Goal: Transaction & Acquisition: Obtain resource

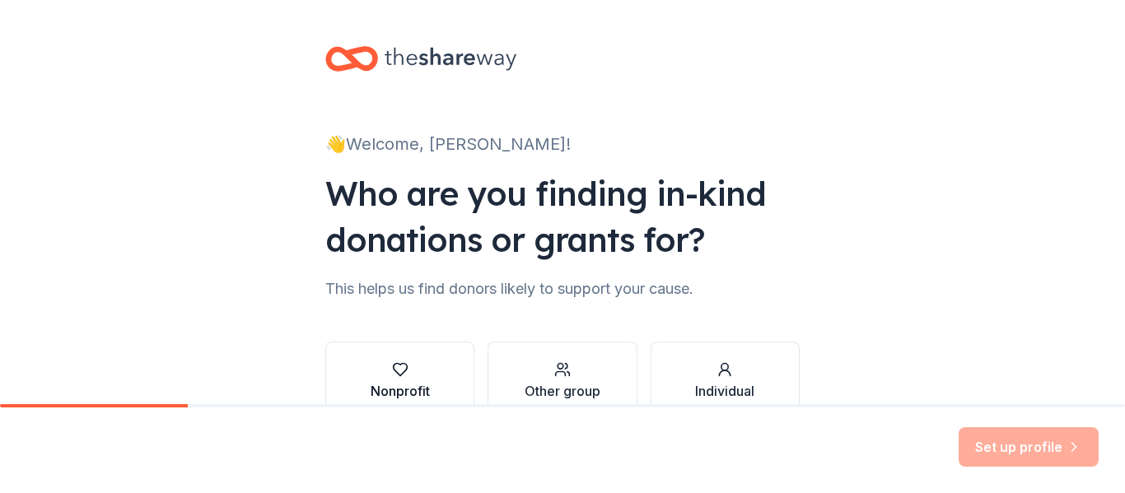
click at [397, 380] on div "Nonprofit" at bounding box center [400, 382] width 59 height 40
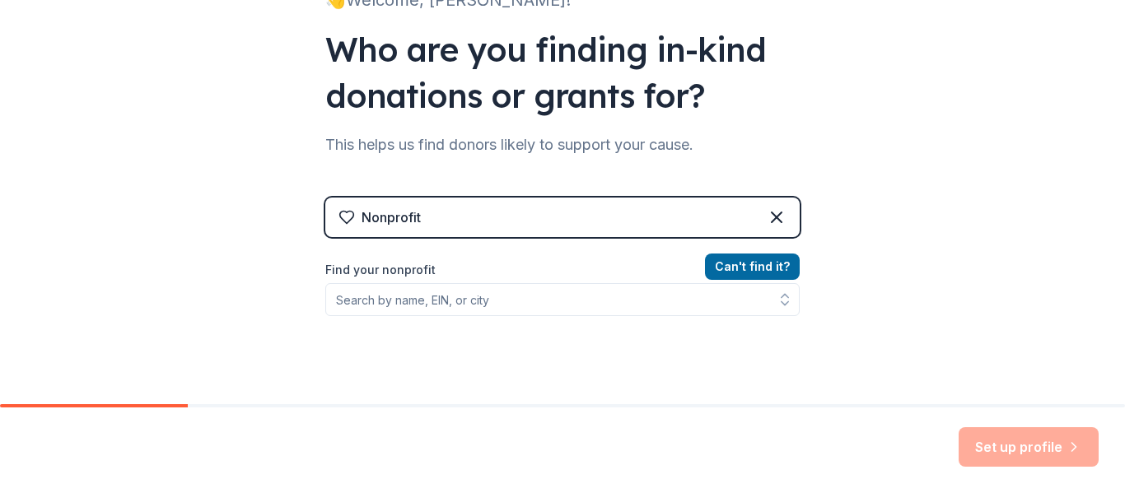
scroll to position [147, 0]
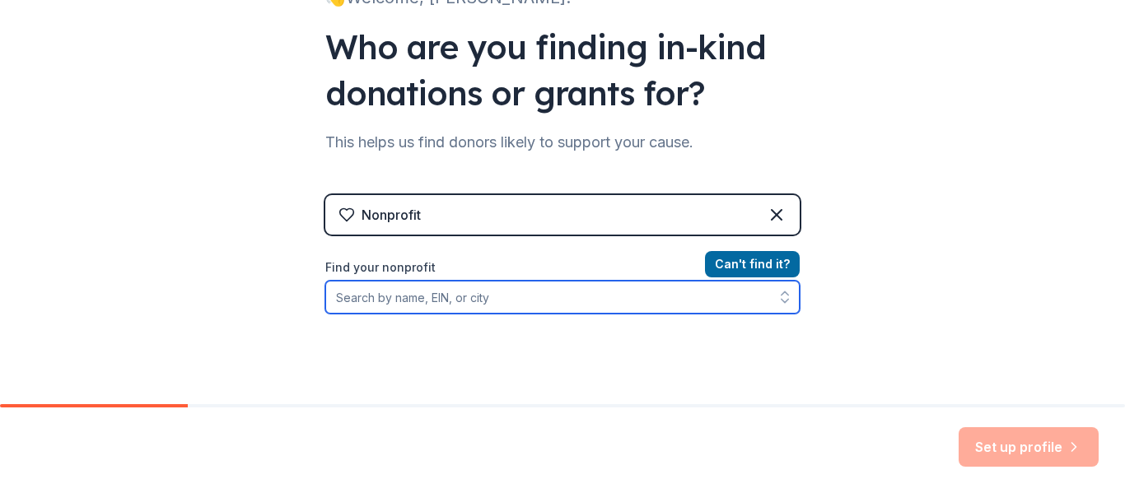
click at [484, 296] on input "Find your nonprofit" at bounding box center [562, 297] width 475 height 33
type input "Pike Autism Suppor"
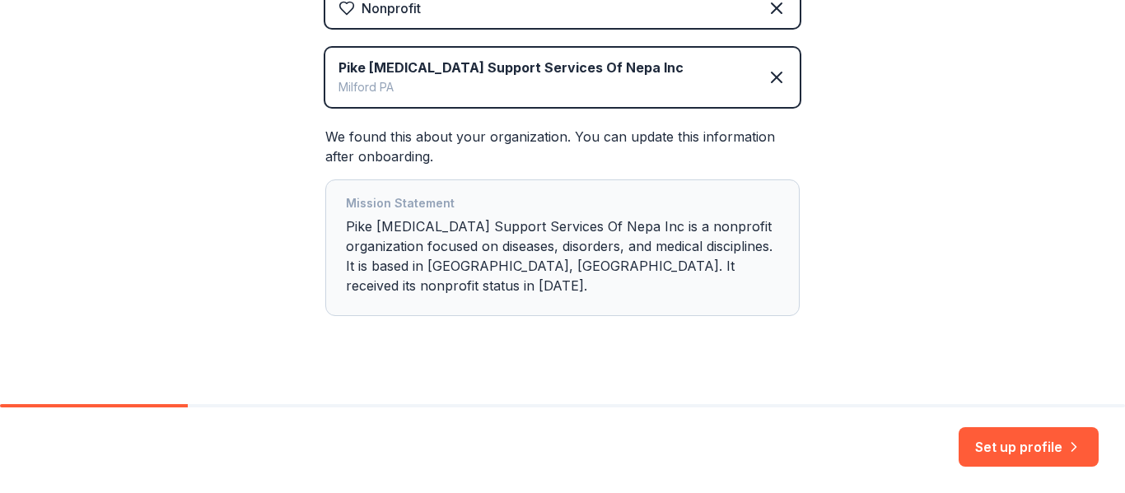
scroll to position [358, 0]
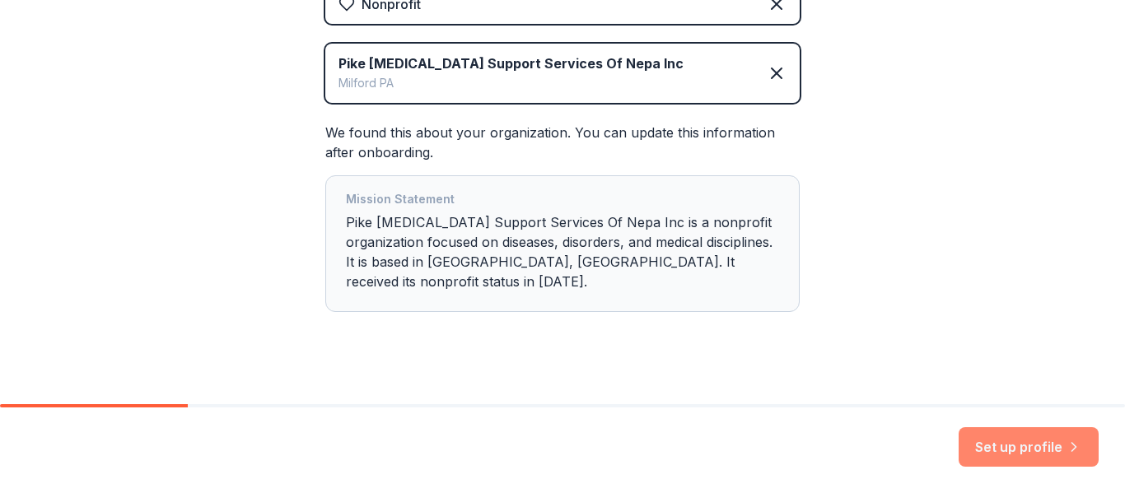
click at [1017, 445] on button "Set up profile" at bounding box center [1029, 448] width 140 height 40
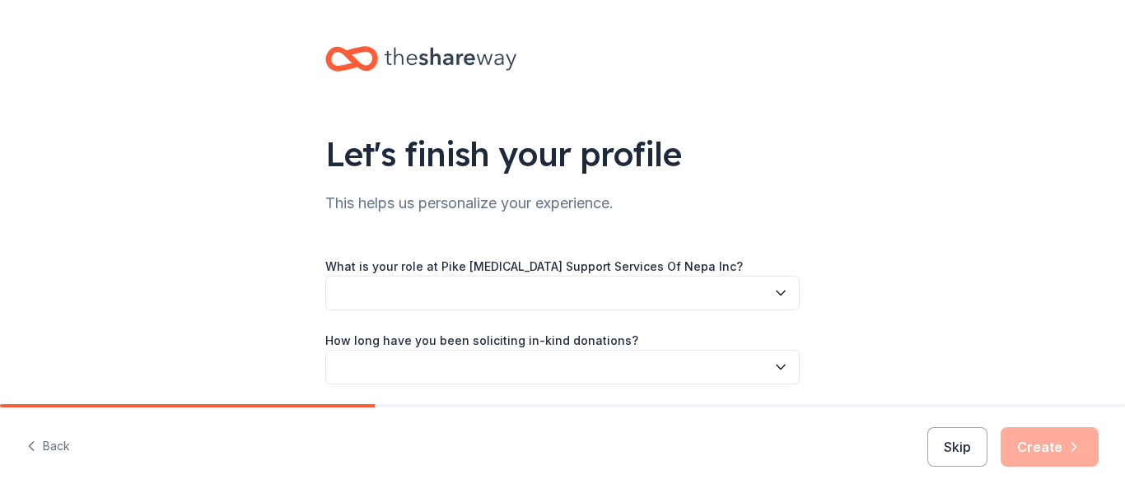
click at [475, 288] on button "button" at bounding box center [562, 293] width 475 height 35
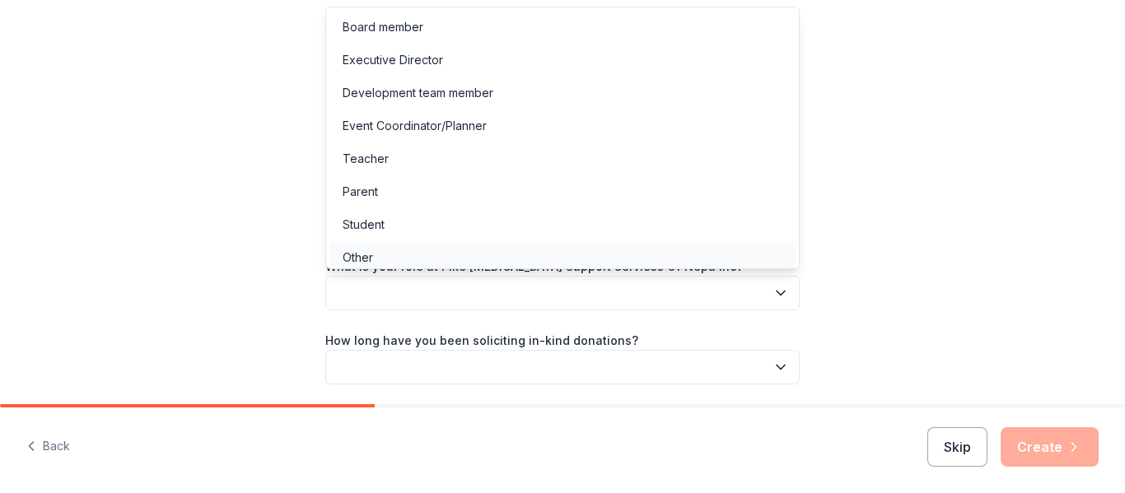
click at [362, 253] on div "Other" at bounding box center [358, 258] width 30 height 20
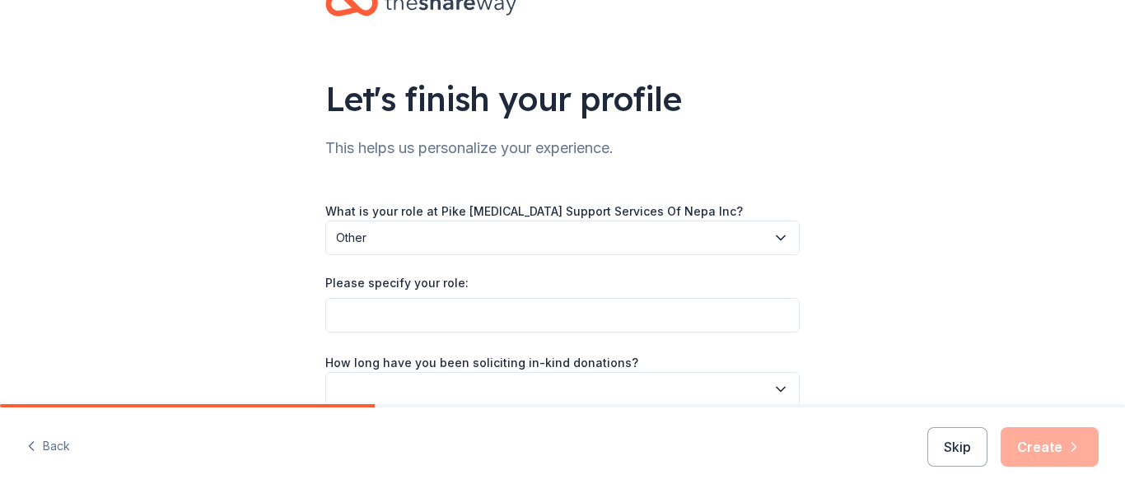
scroll to position [57, 0]
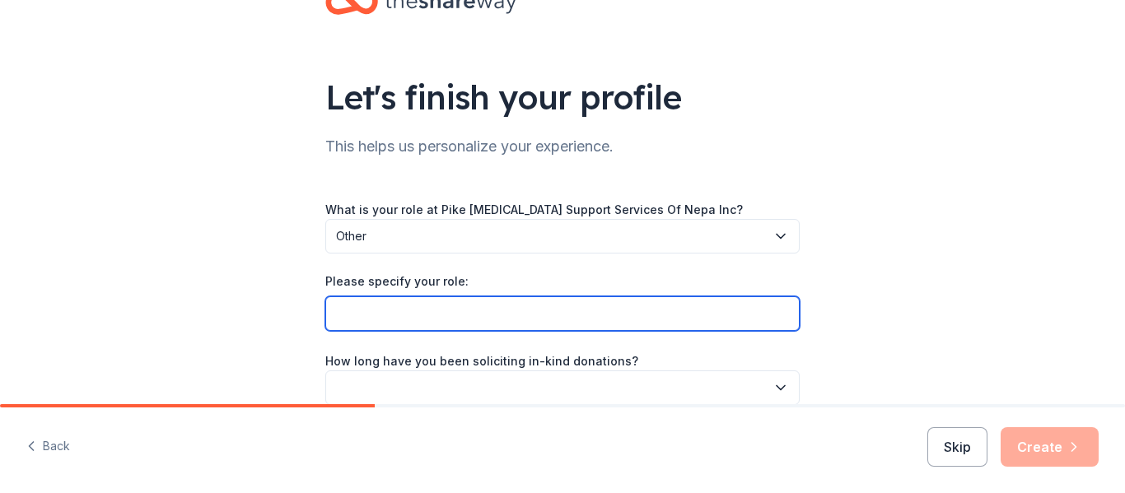
click at [524, 317] on input "Please specify your role:" at bounding box center [562, 314] width 475 height 35
type input "D"
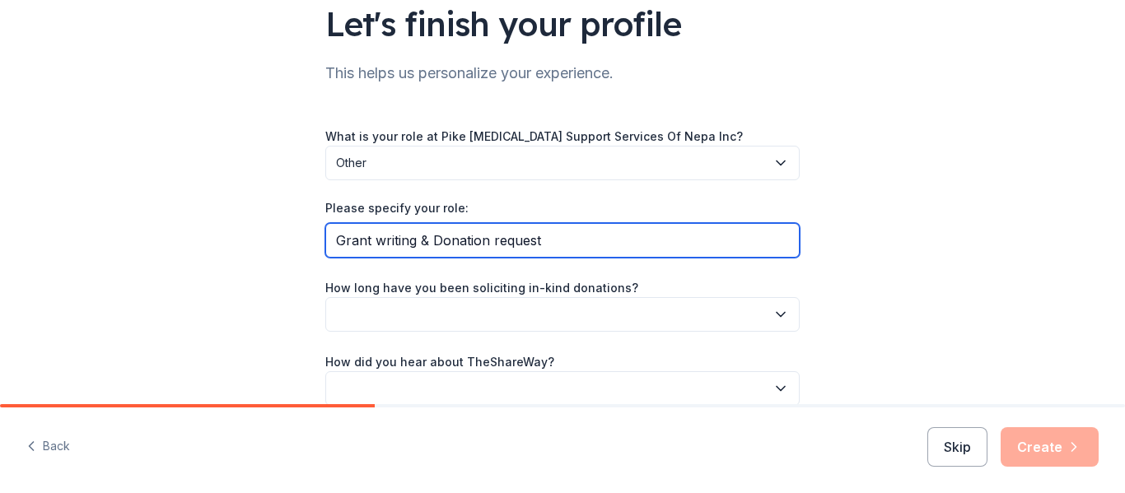
scroll to position [133, 0]
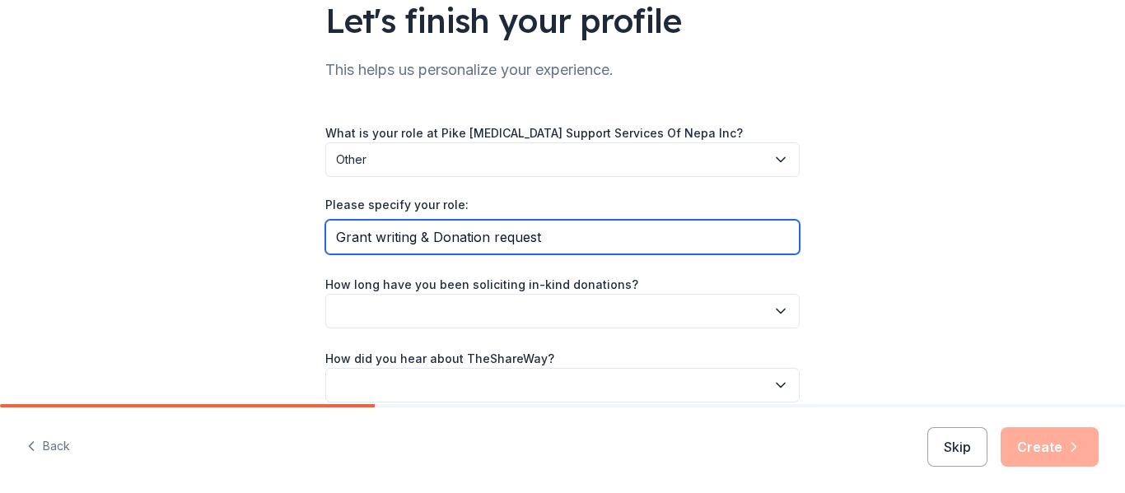
type input "Grant writing & Donation request"
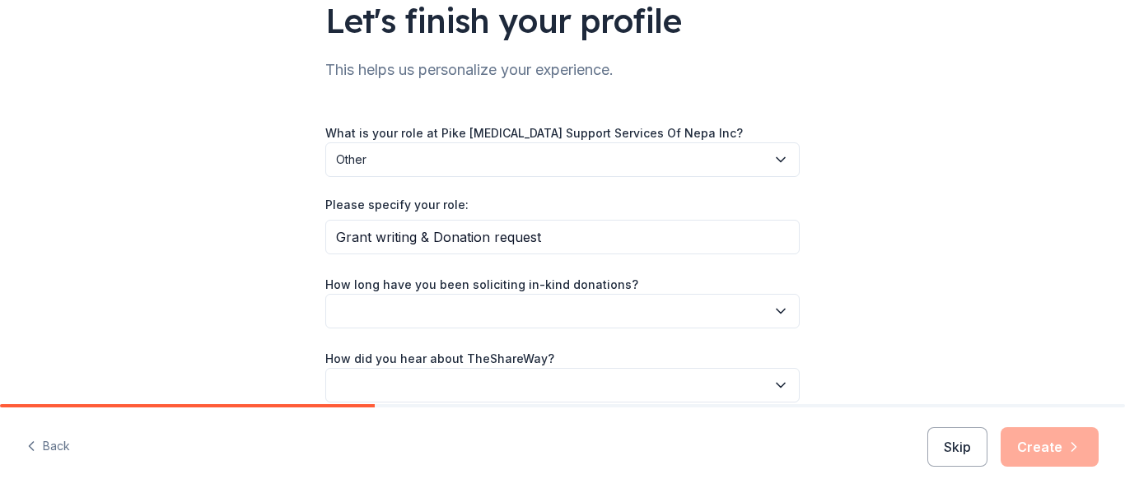
click at [503, 300] on button "button" at bounding box center [562, 311] width 475 height 35
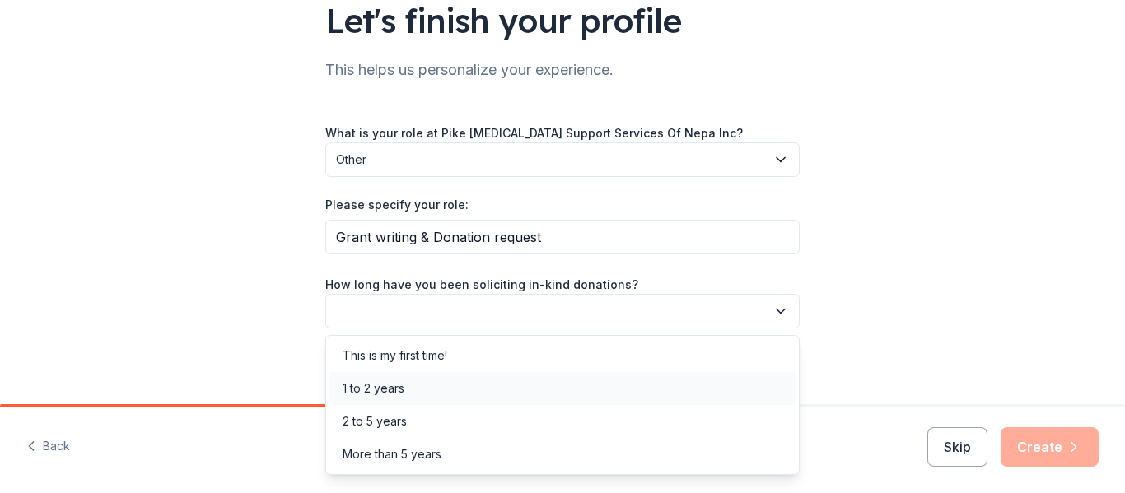
click at [398, 390] on div "1 to 2 years" at bounding box center [374, 389] width 62 height 20
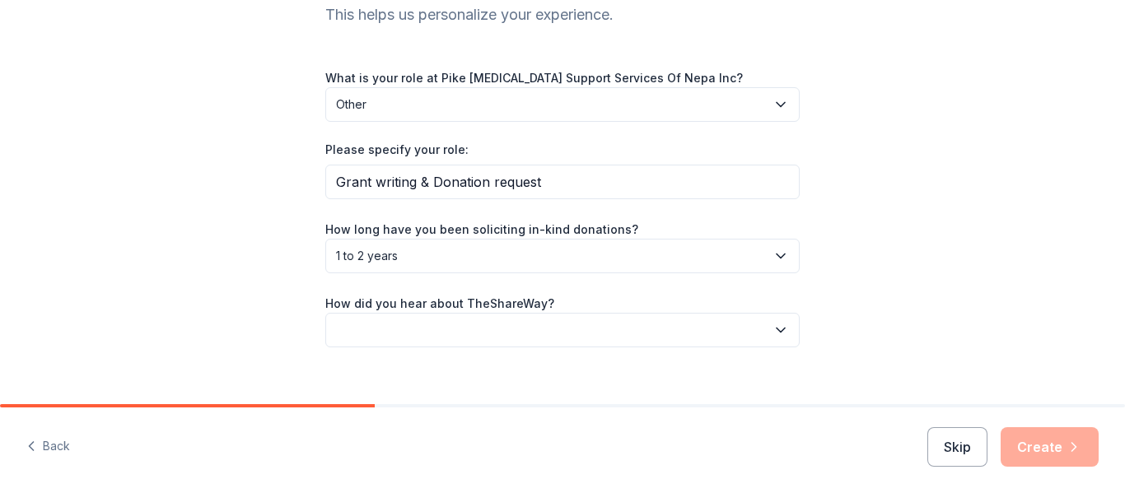
scroll to position [193, 0]
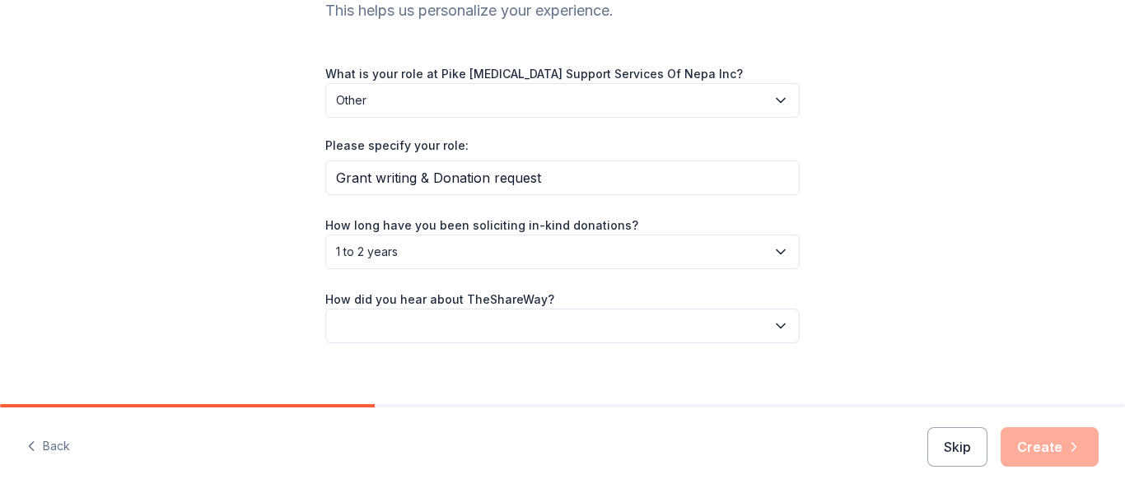
click at [401, 322] on button "button" at bounding box center [562, 326] width 475 height 35
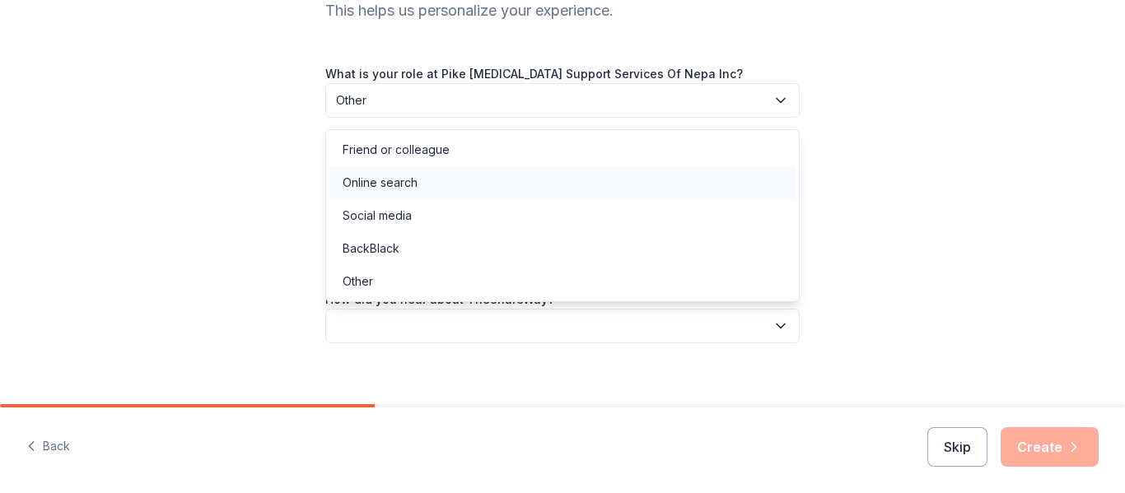
click at [389, 180] on div "Online search" at bounding box center [380, 183] width 75 height 20
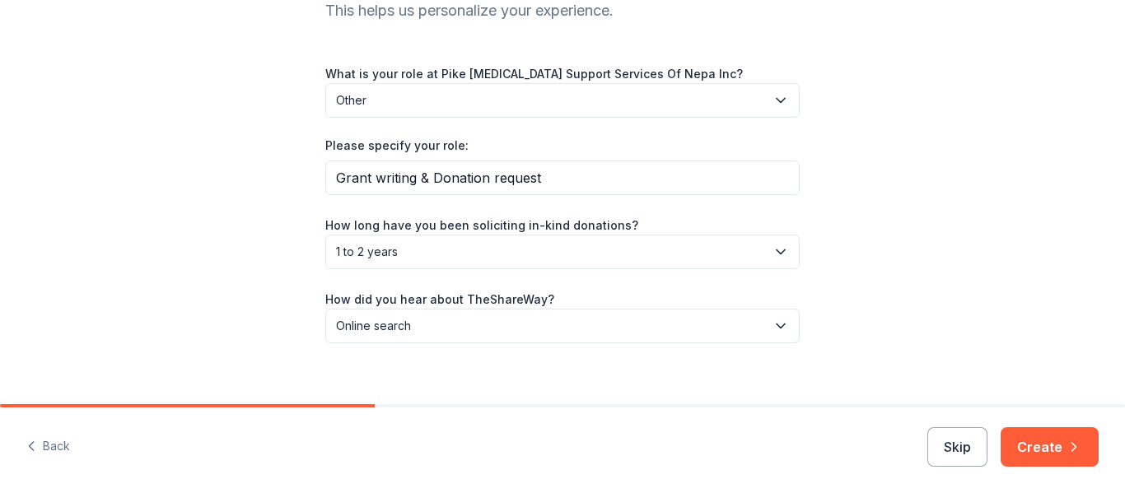
scroll to position [211, 0]
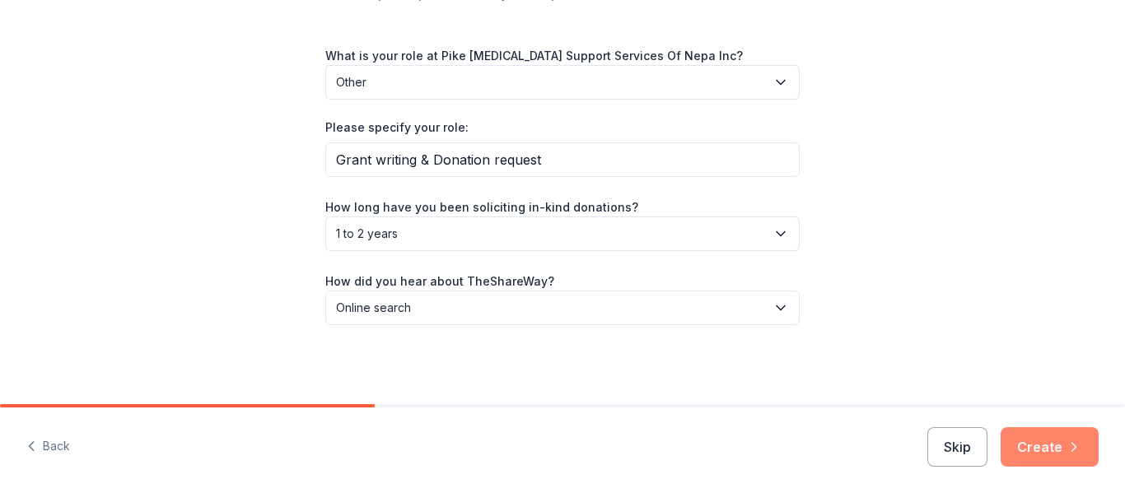
click at [1046, 441] on button "Create" at bounding box center [1050, 448] width 98 height 40
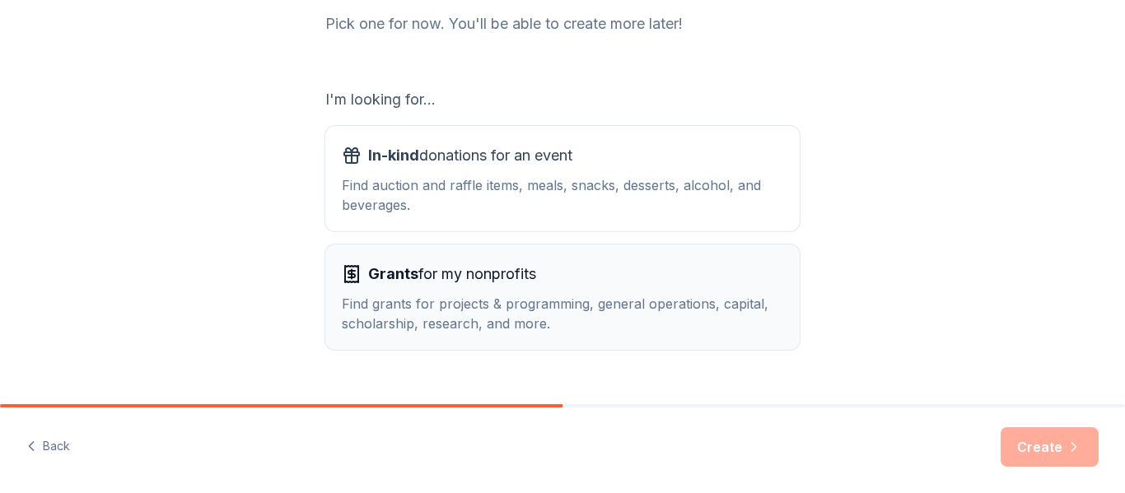
scroll to position [260, 0]
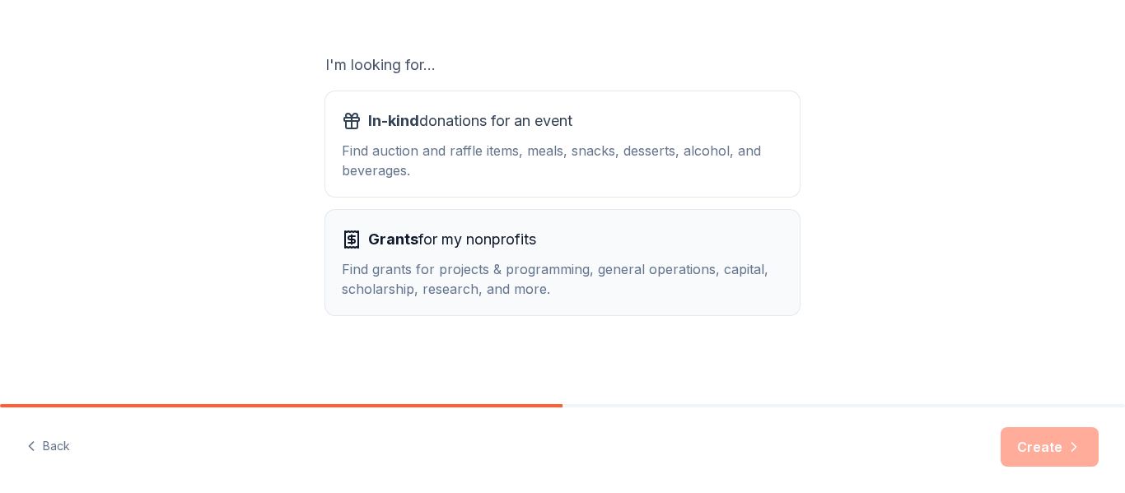
click at [461, 292] on div "Find grants for projects & programming, general operations, capital, scholarshi…" at bounding box center [563, 279] width 442 height 40
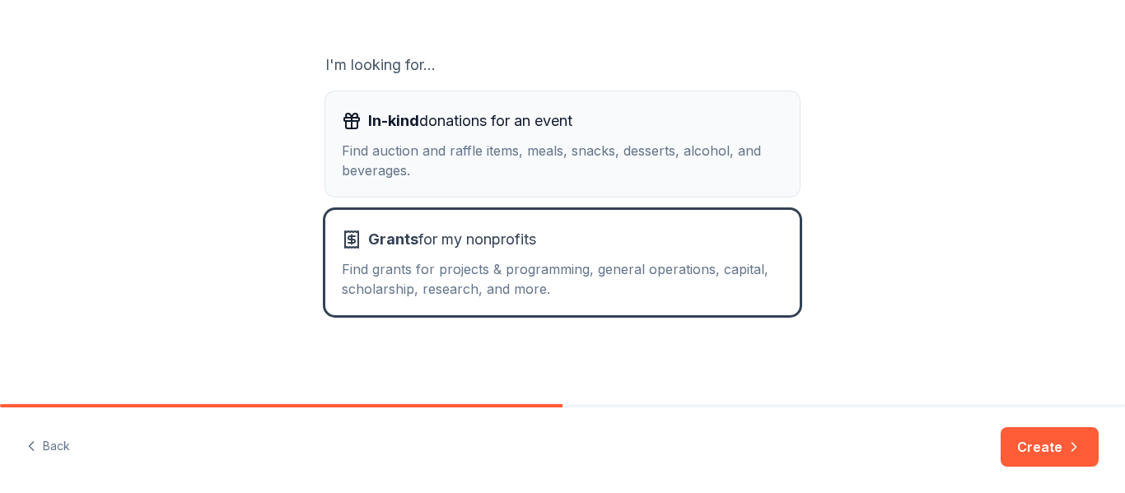
click at [442, 160] on div "Find auction and raffle items, meals, snacks, desserts, alcohol, and beverages." at bounding box center [563, 161] width 442 height 40
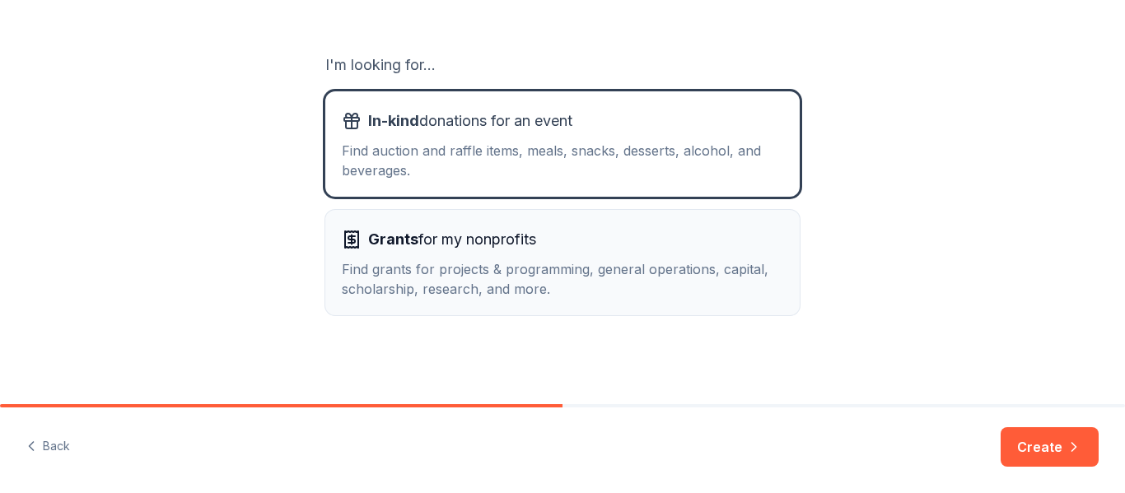
click at [470, 257] on div "Grants for my nonprofits Find grants for projects & programming, general operat…" at bounding box center [563, 263] width 442 height 72
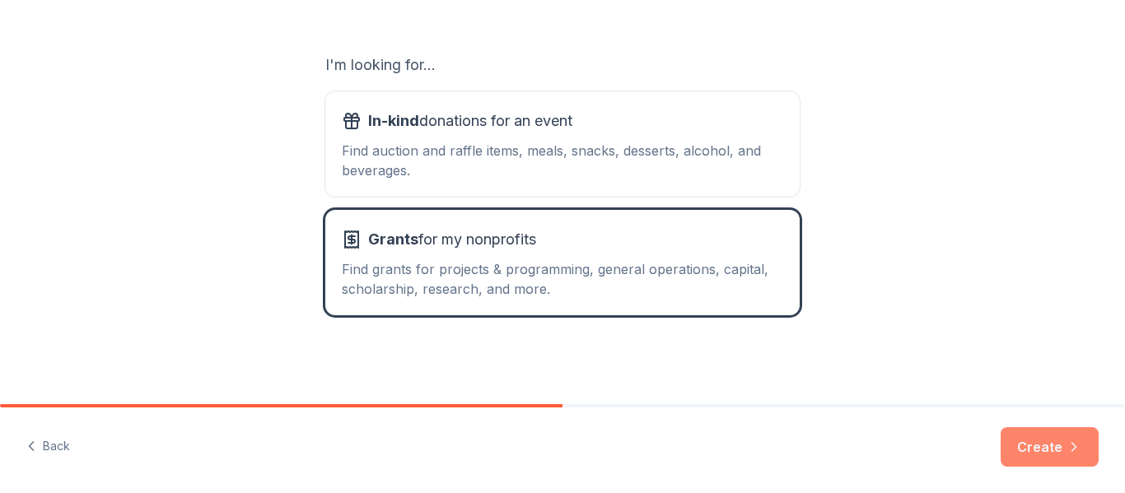
click at [1048, 451] on button "Create" at bounding box center [1050, 448] width 98 height 40
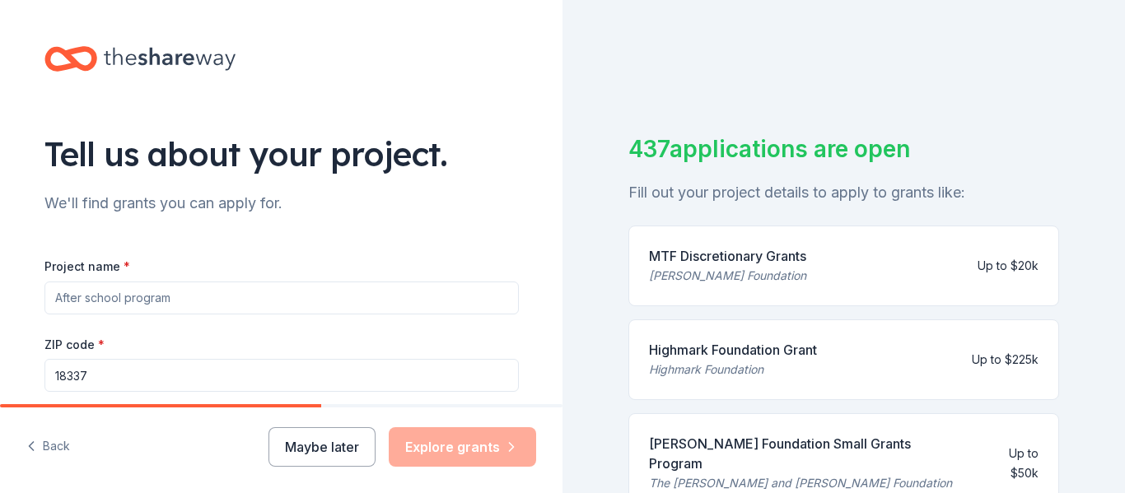
click at [334, 303] on input "Project name *" at bounding box center [281, 298] width 475 height 33
type input "P"
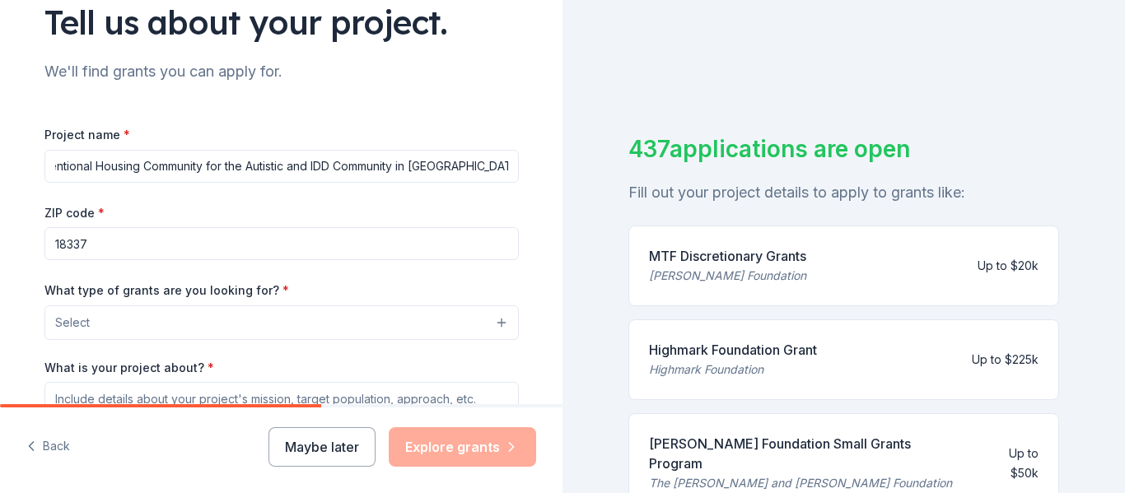
scroll to position [134, 0]
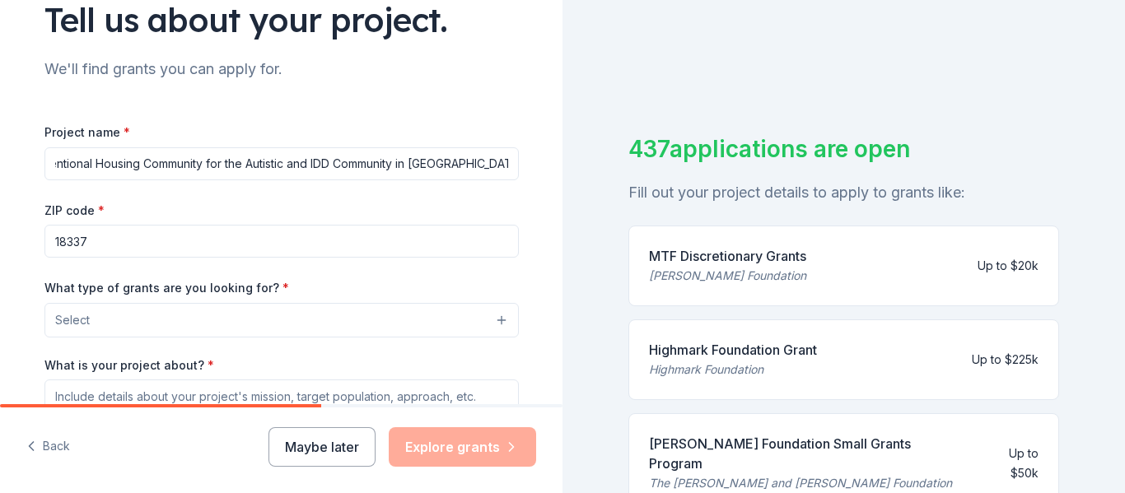
type input "Independence Village. an Intentional Housing Community for the Autistic and IDD…"
click at [117, 316] on button "Select" at bounding box center [281, 320] width 475 height 35
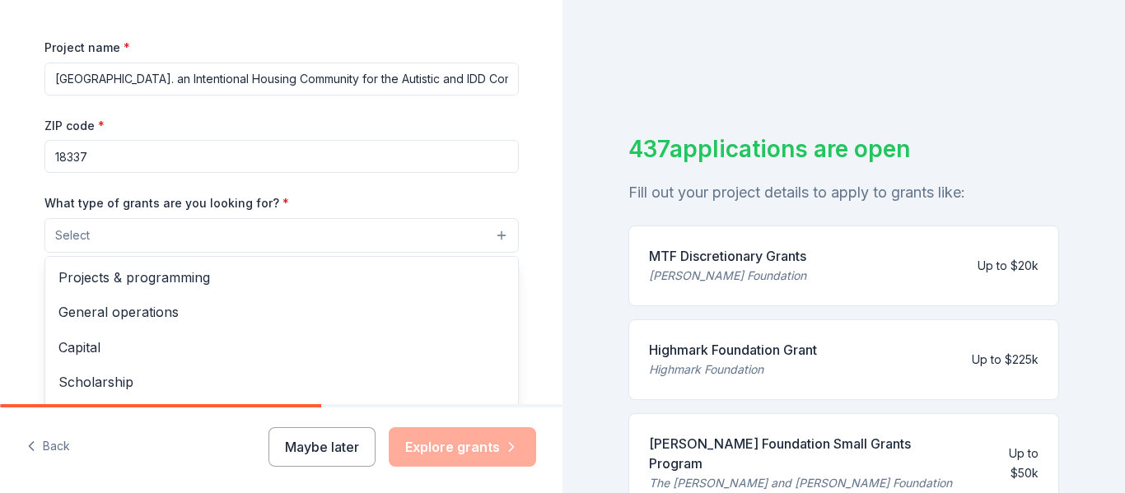
scroll to position [222, 0]
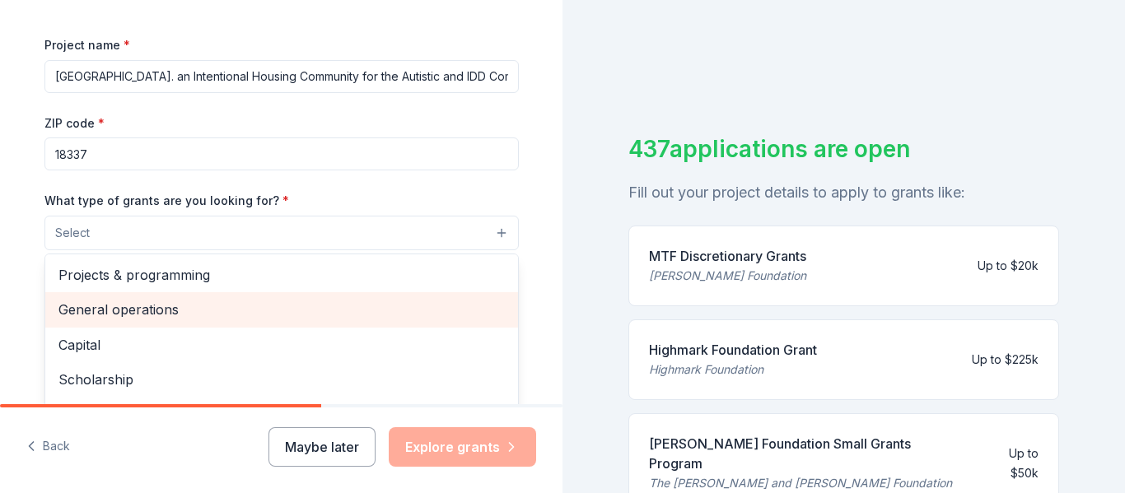
click at [117, 316] on span "General operations" at bounding box center [281, 309] width 447 height 21
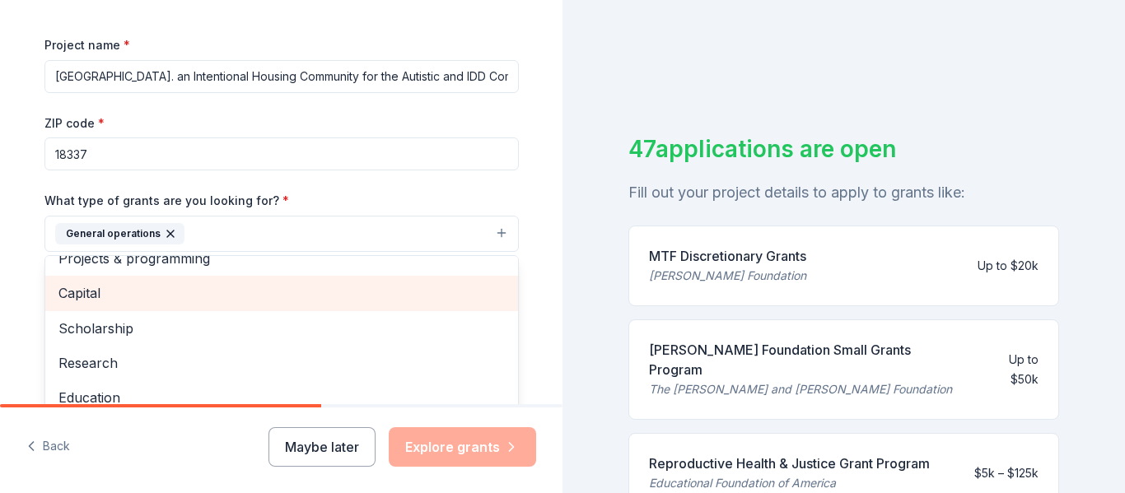
scroll to position [0, 0]
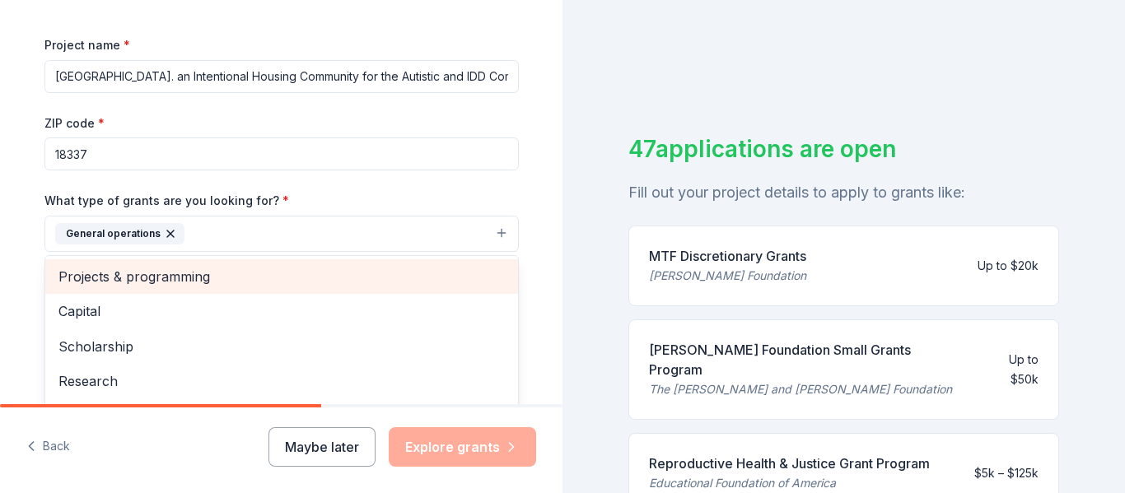
click at [143, 287] on span "Projects & programming" at bounding box center [281, 276] width 447 height 21
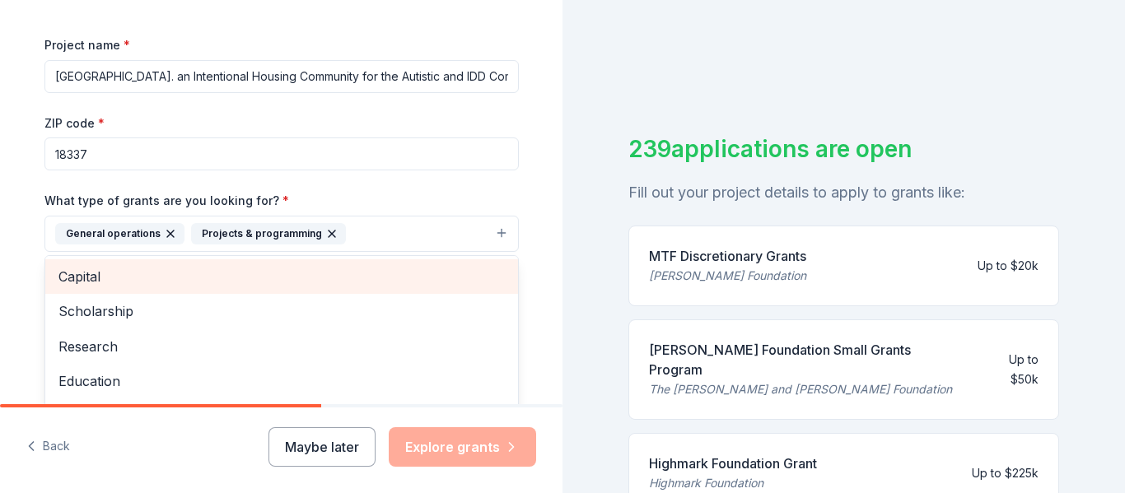
click at [143, 282] on span "Capital" at bounding box center [281, 276] width 447 height 21
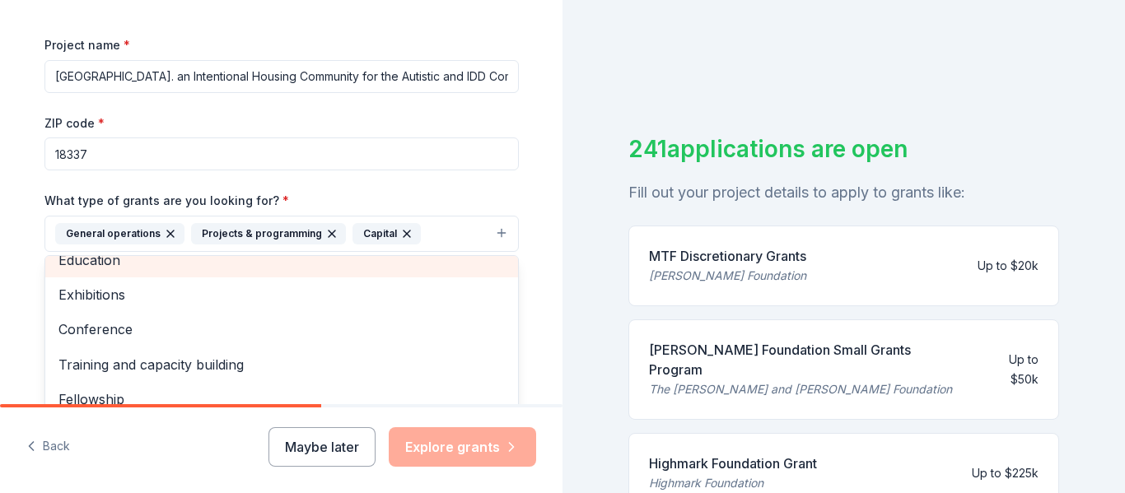
scroll to position [90, 0]
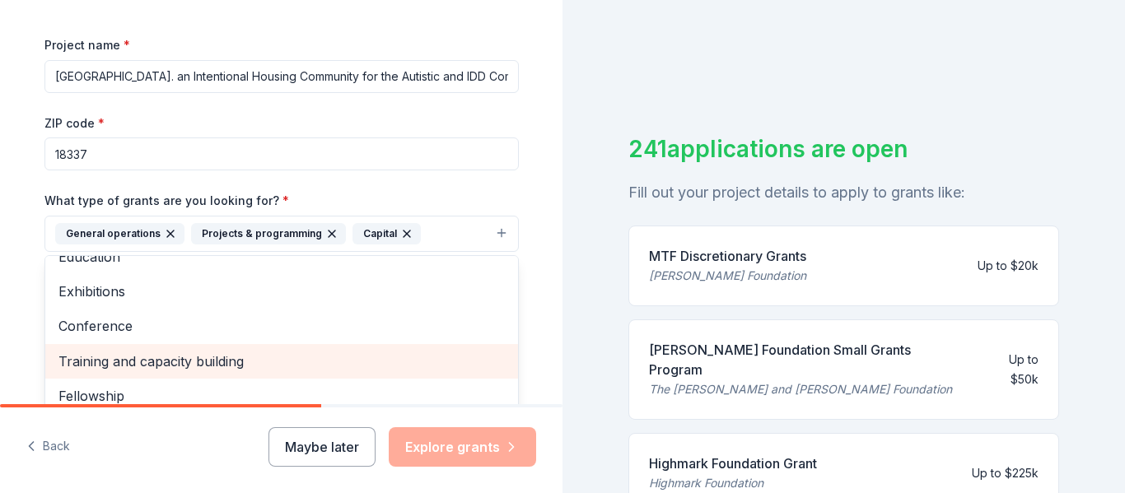
click at [159, 357] on span "Training and capacity building" at bounding box center [281, 361] width 447 height 21
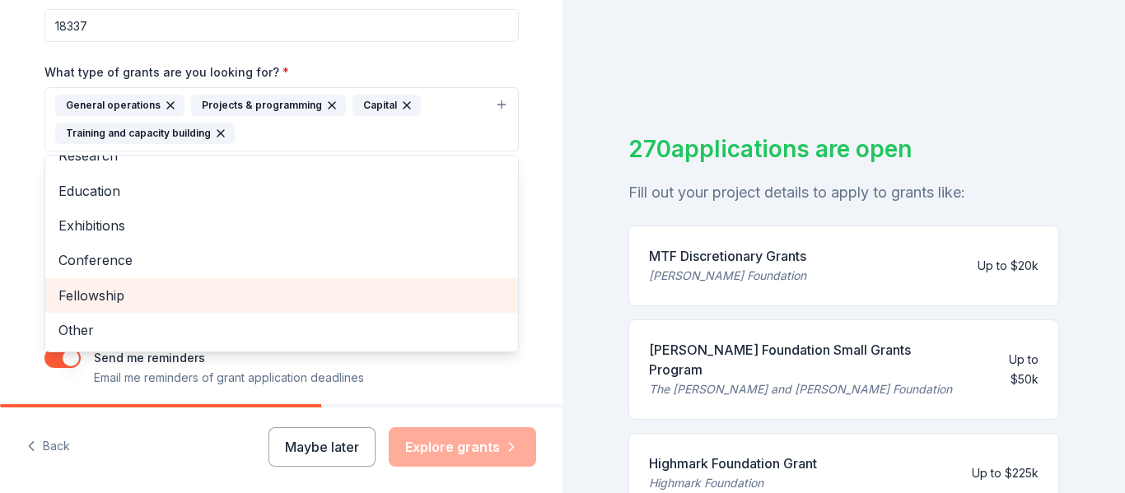
scroll to position [352, 0]
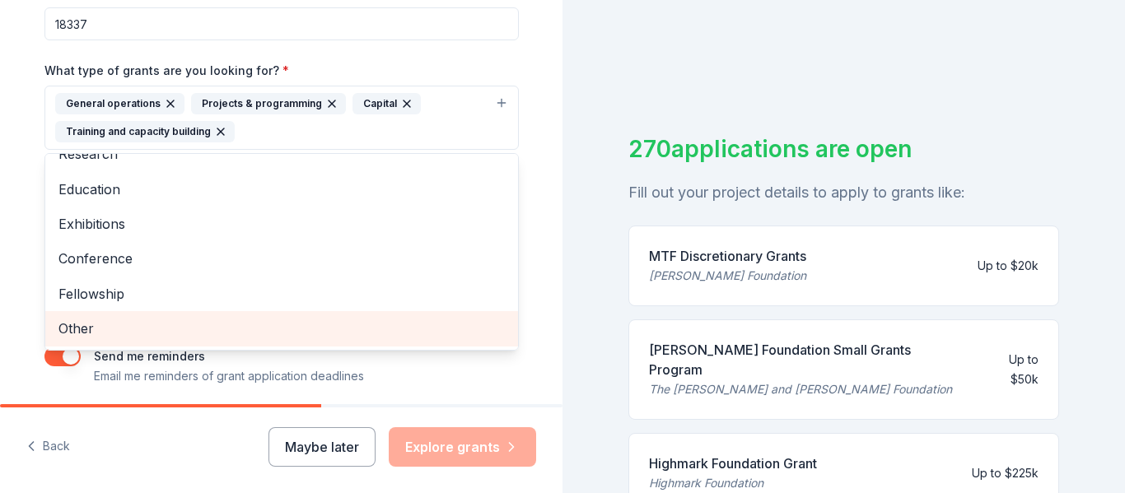
click at [88, 318] on span "Other" at bounding box center [281, 328] width 447 height 21
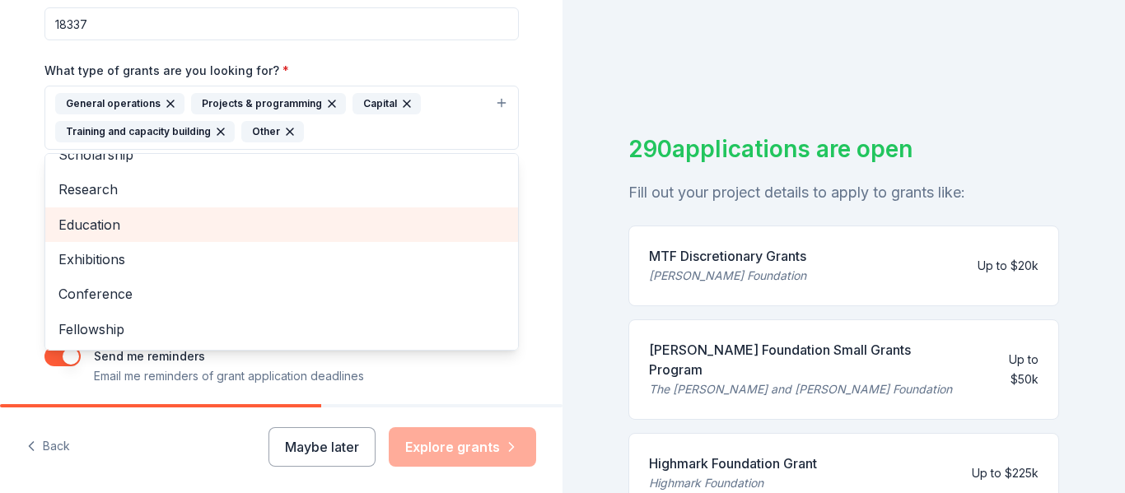
scroll to position [413, 0]
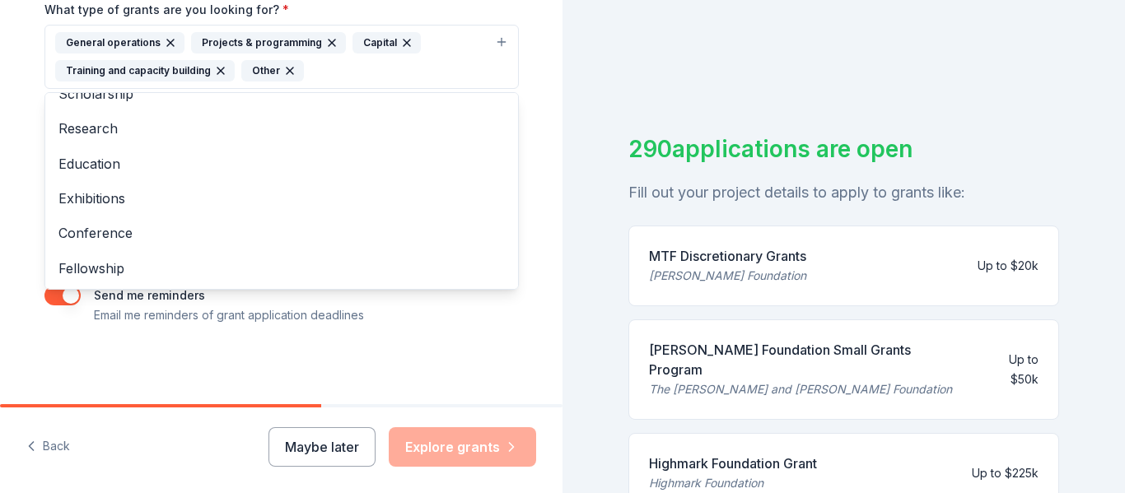
click at [218, 71] on icon "button" at bounding box center [220, 71] width 7 height 7
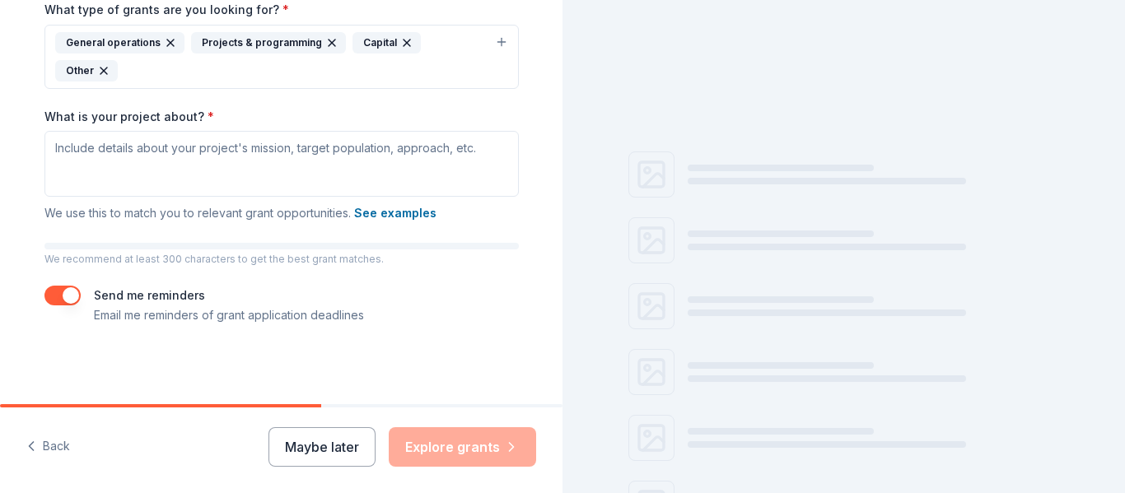
scroll to position [385, 0]
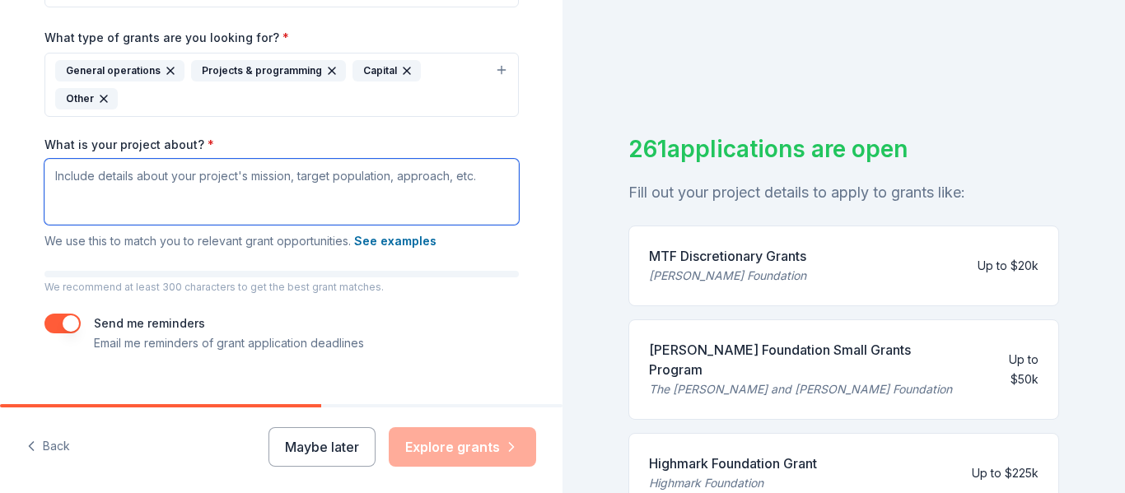
click at [189, 170] on textarea "What is your project about? *" at bounding box center [281, 192] width 475 height 66
paste textarea "Weplan to develop a safe, supportive, and affordable neurodiverse residential v…"
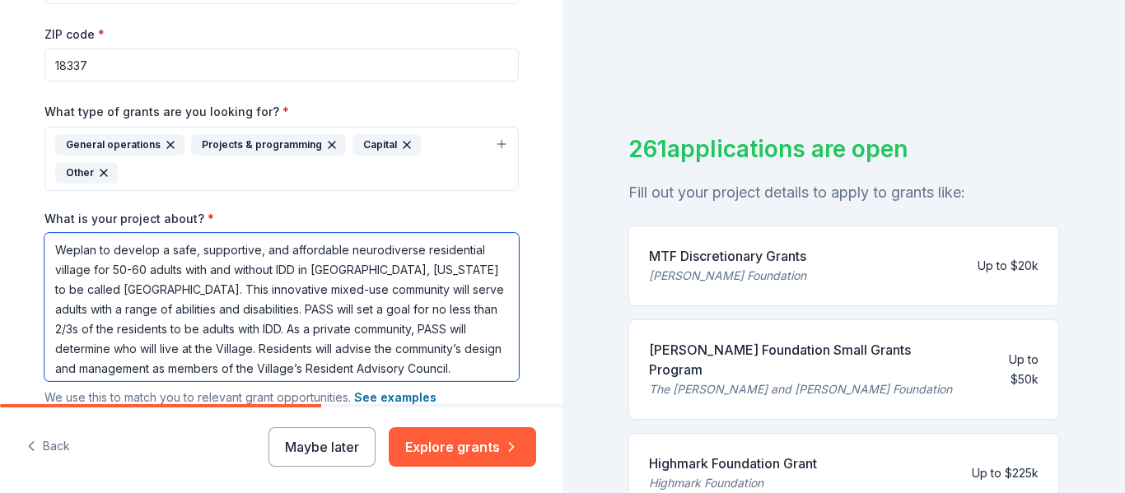
scroll to position [307, 0]
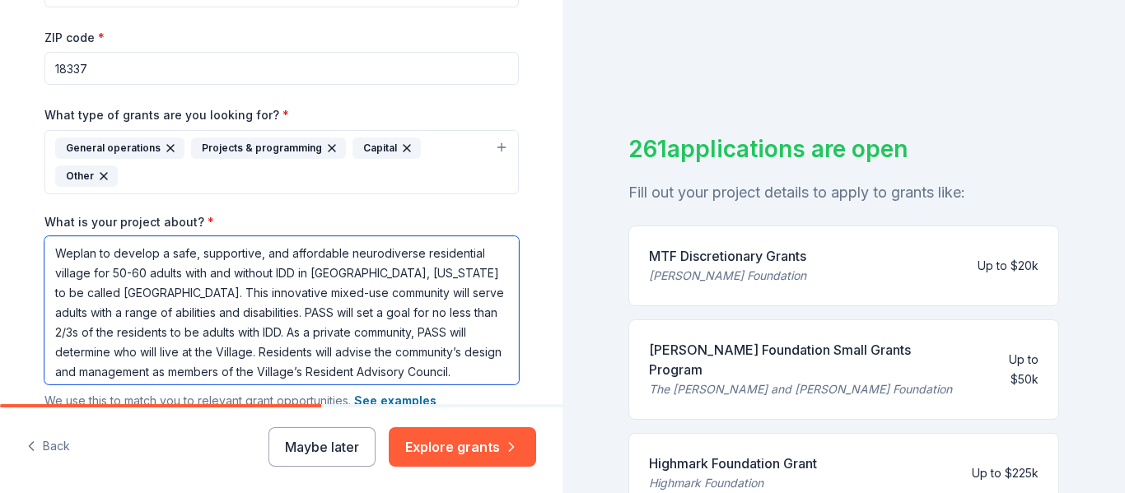
click at [71, 236] on textarea "Weplan to develop a safe, supportive, and affordable neurodiverse residential v…" at bounding box center [281, 310] width 475 height 148
click at [300, 246] on textarea "We plan to develop a safe, supportive, and affordable neurodiverse residential …" at bounding box center [281, 310] width 475 height 148
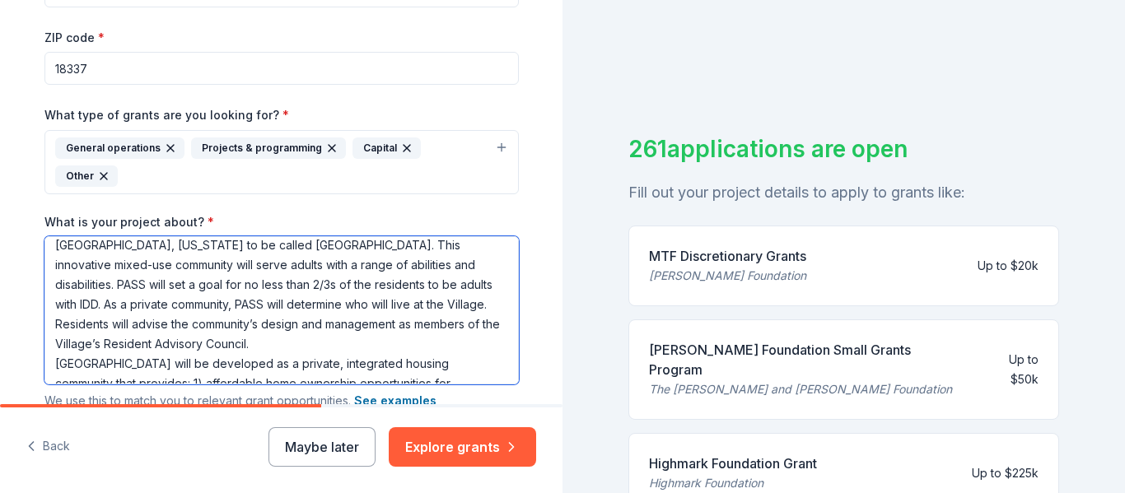
scroll to position [49, 0]
drag, startPoint x: 333, startPoint y: 308, endPoint x: 426, endPoint y: 235, distance: 118.5
click at [426, 236] on textarea "We plan to develop a safe, supportive, and affordable neurodiverse residential …" at bounding box center [281, 310] width 475 height 148
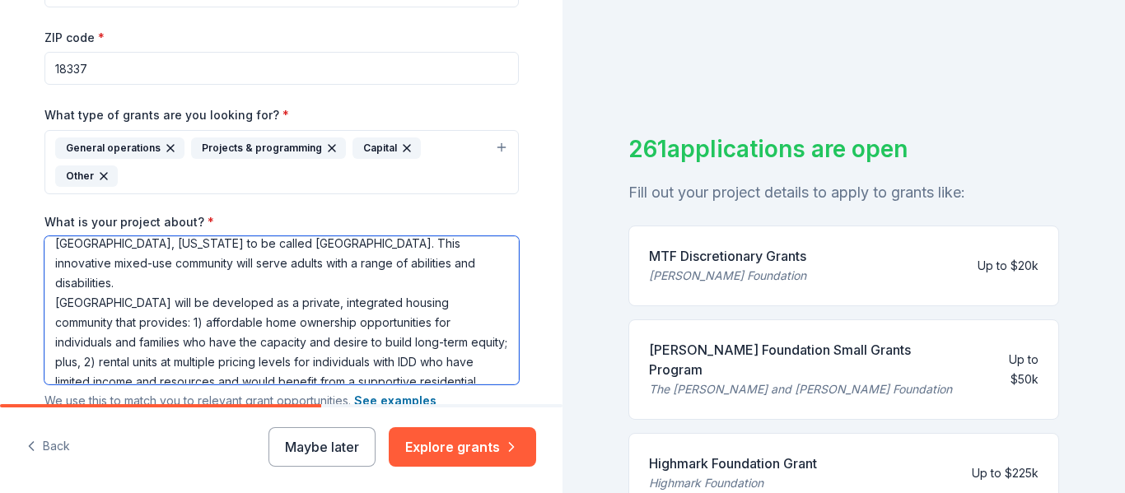
click at [205, 274] on textarea "We plan to develop a safe, supportive, and affordable neurodiverse residential …" at bounding box center [281, 310] width 475 height 148
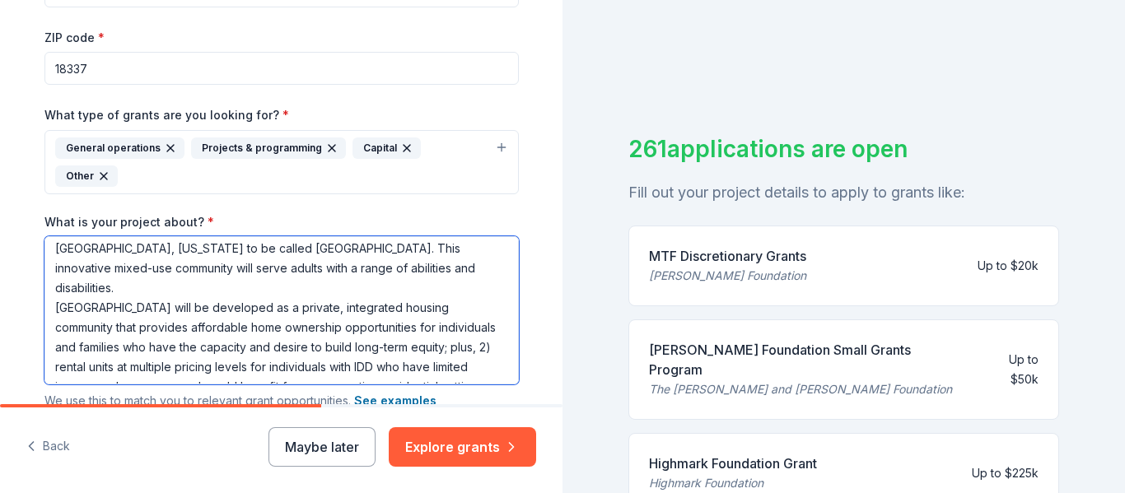
click at [416, 280] on textarea "We plan to develop a safe, supportive, and affordable neurodiverse residential …" at bounding box center [281, 310] width 475 height 148
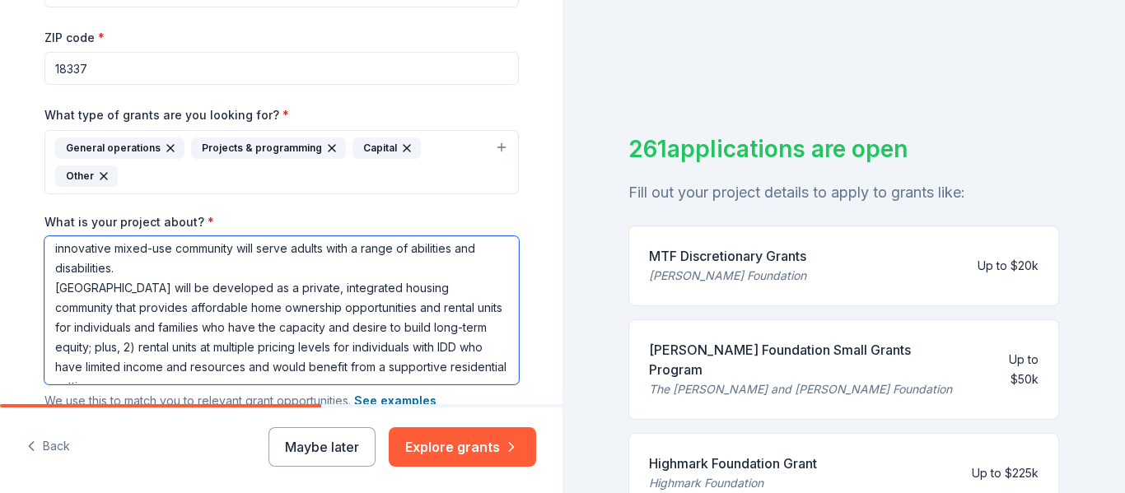
drag, startPoint x: 460, startPoint y: 300, endPoint x: 54, endPoint y: 281, distance: 405.8
click at [54, 281] on textarea "We plan to develop a safe, supportive, and affordable neurodiverse residential …" at bounding box center [281, 310] width 475 height 148
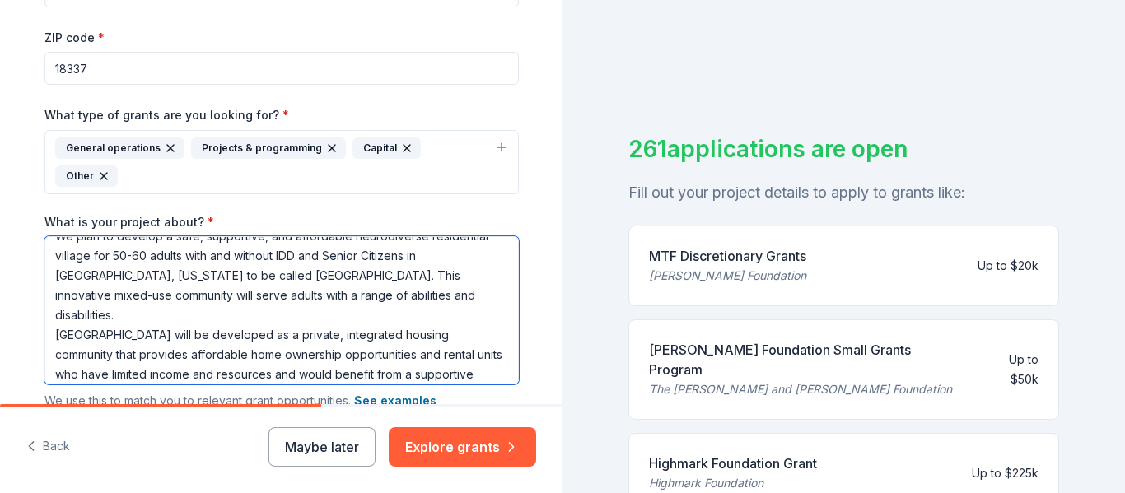
scroll to position [0, 0]
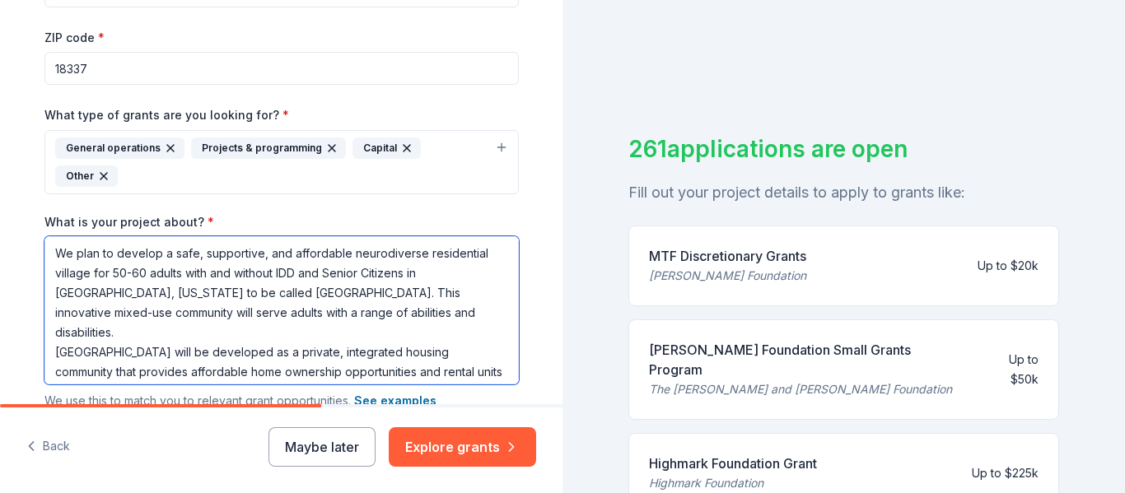
click at [143, 247] on textarea "We plan to develop a safe, supportive, and affordable neurodiverse residential …" at bounding box center [281, 310] width 475 height 148
drag, startPoint x: 114, startPoint y: 242, endPoint x: 144, endPoint y: 241, distance: 30.5
click at [144, 241] on textarea "We plan to develop a safe, supportive, and affordable neurodiverse residential …" at bounding box center [281, 310] width 475 height 148
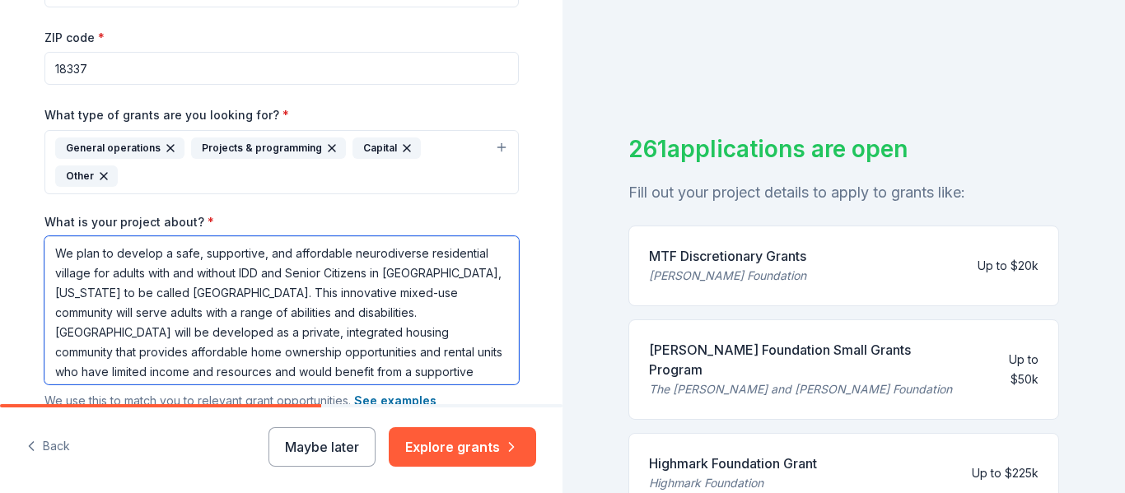
click at [237, 245] on textarea "We plan to develop a safe, supportive, and affordable neurodiverse residential …" at bounding box center [281, 310] width 475 height 148
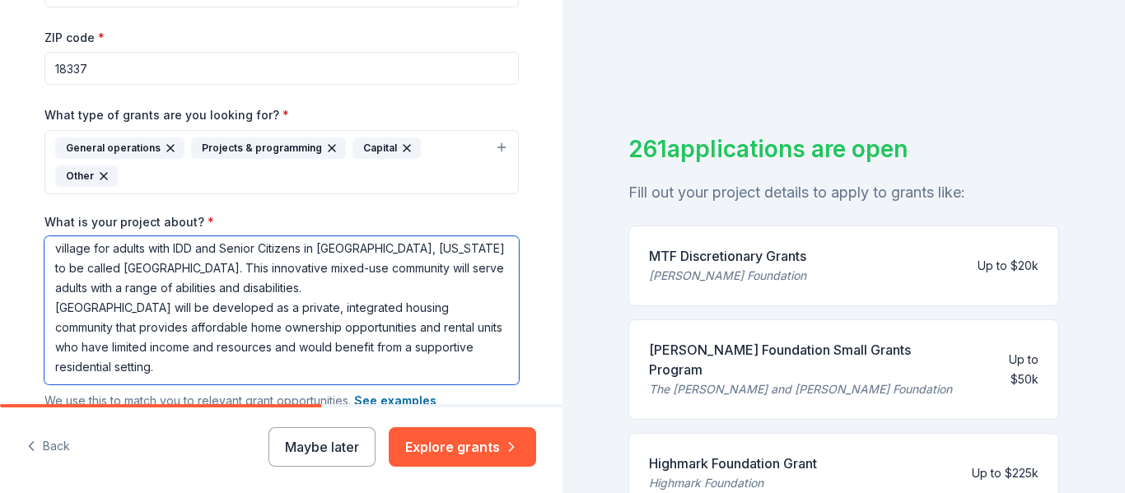
click at [193, 346] on textarea "We plan to develop a safe, supportive, and affordable neurodiverse residential …" at bounding box center [281, 310] width 475 height 148
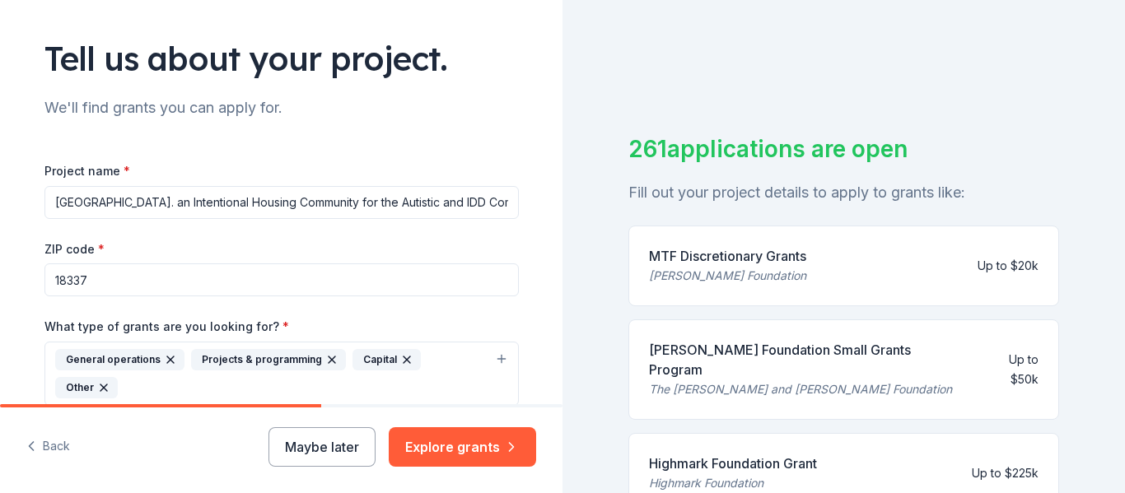
scroll to position [92, 0]
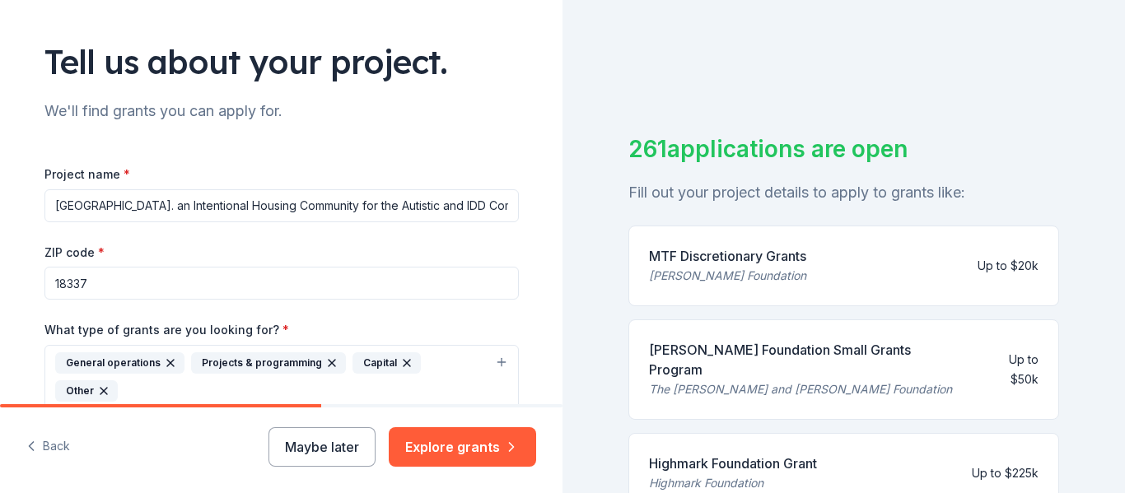
type textarea "We plan to develop a safe, supportive, and affordable neurodiverse residential …"
drag, startPoint x: 505, startPoint y: 209, endPoint x: 208, endPoint y: 204, distance: 296.6
click at [208, 204] on input "Independence Village. an Intentional Housing Community for the Autistic and IDD…" at bounding box center [281, 205] width 475 height 33
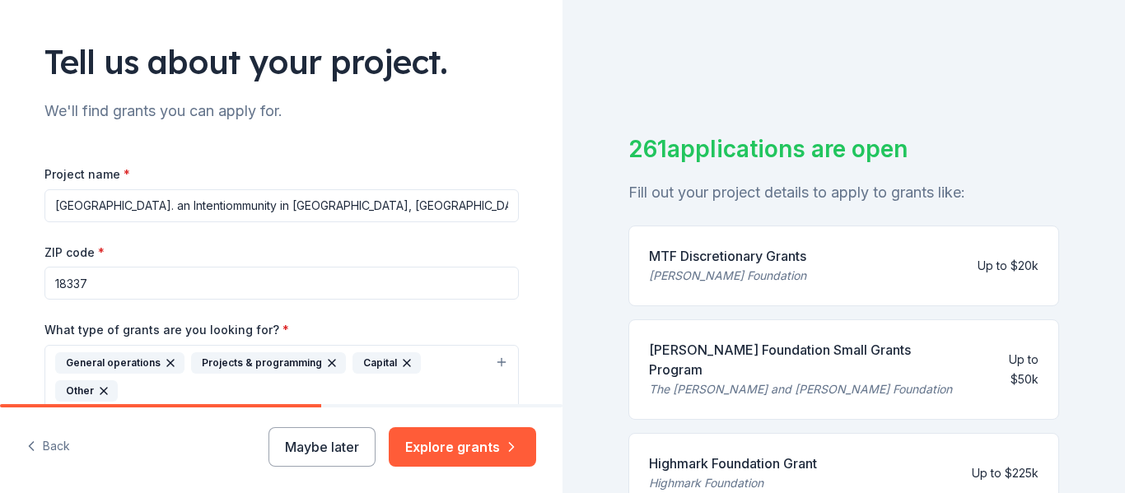
drag, startPoint x: 393, startPoint y: 208, endPoint x: 177, endPoint y: 210, distance: 215.9
click at [177, 210] on input "Independence Village. an Intentiommunity in Pike County, PA" at bounding box center [281, 205] width 475 height 33
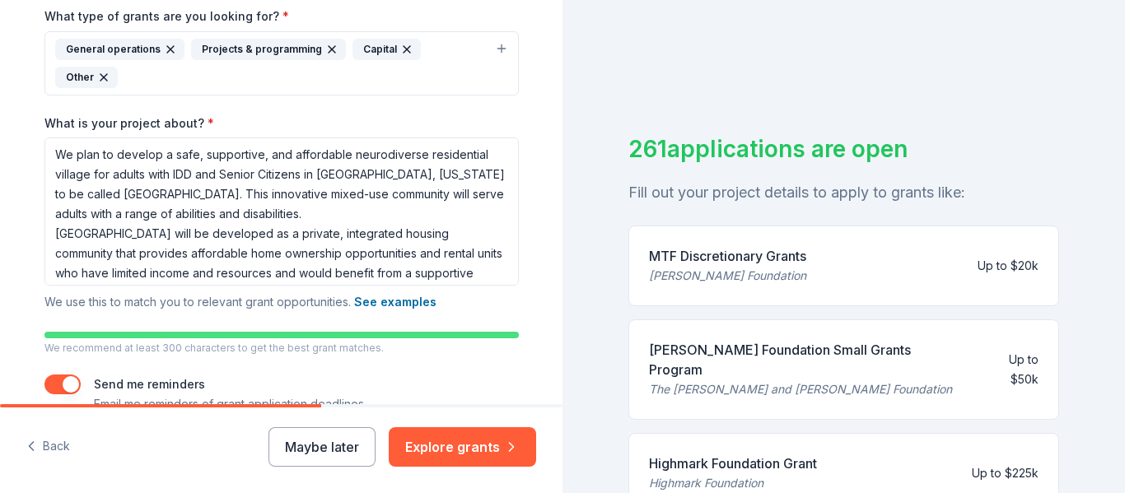
scroll to position [44, 0]
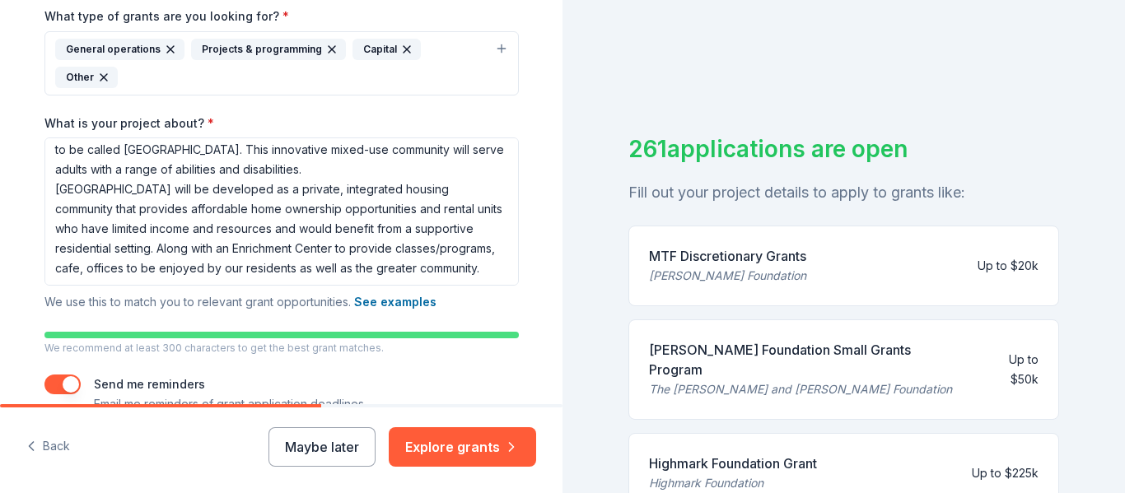
type input "Independence Village"
click at [152, 285] on div "Project name * Independence Village ZIP code * 18337 What type of grants are yo…" at bounding box center [281, 132] width 475 height 564
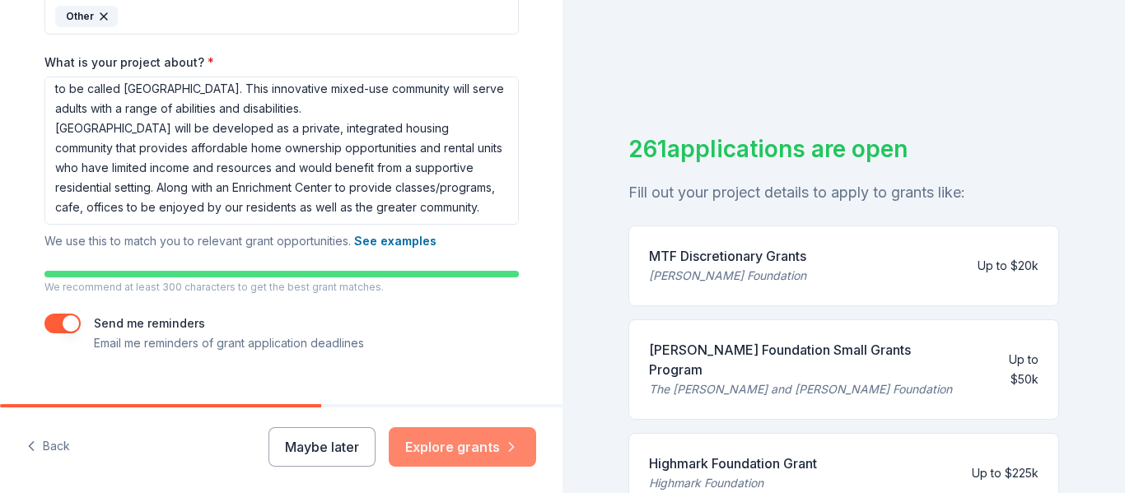
click at [486, 450] on button "Explore grants" at bounding box center [462, 448] width 147 height 40
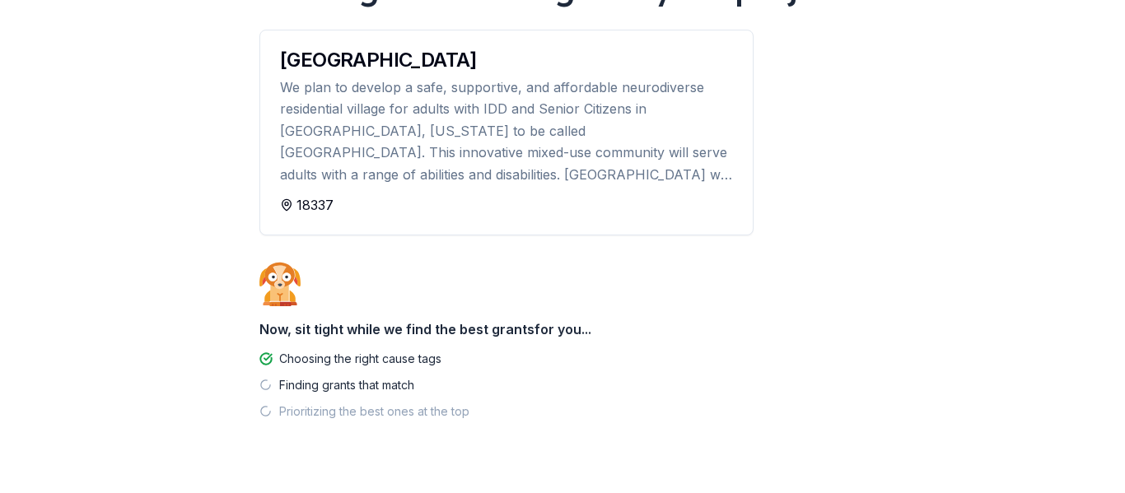
scroll to position [176, 0]
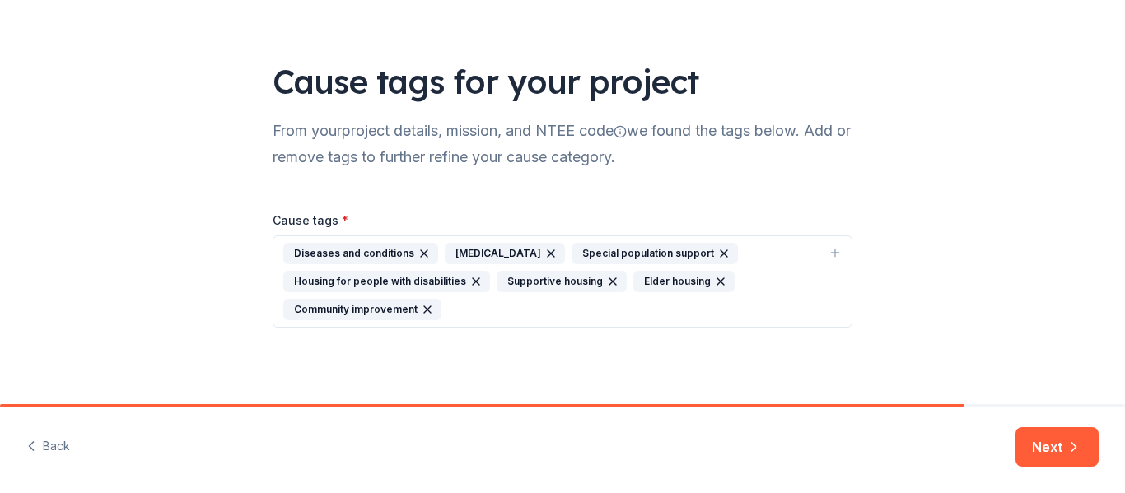
scroll to position [75, 0]
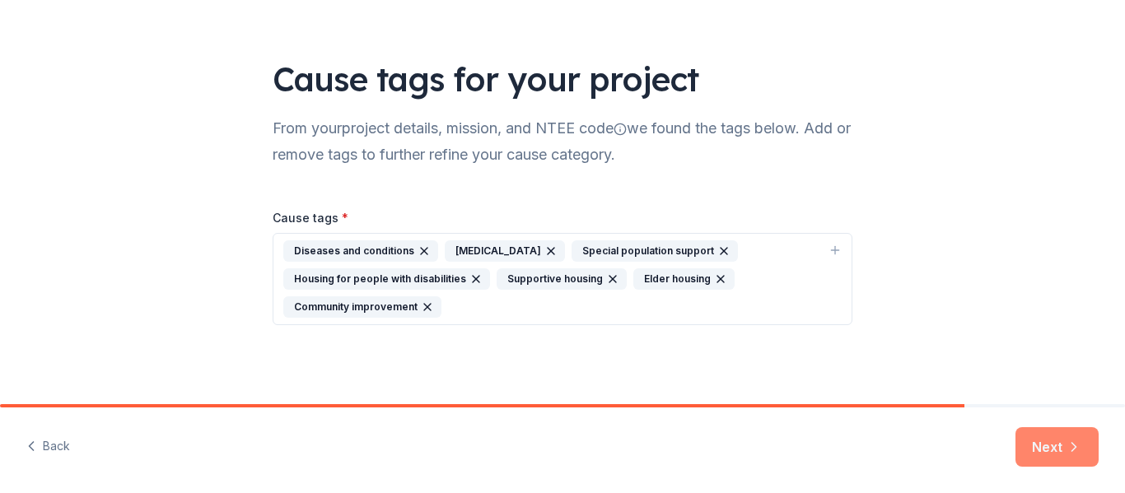
click at [1050, 459] on button "Next" at bounding box center [1057, 448] width 83 height 40
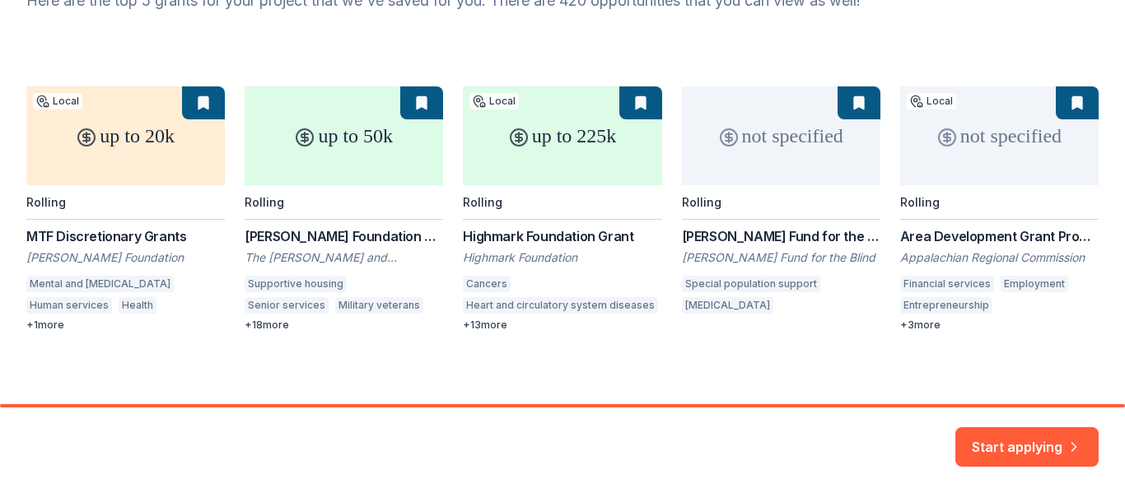
scroll to position [206, 0]
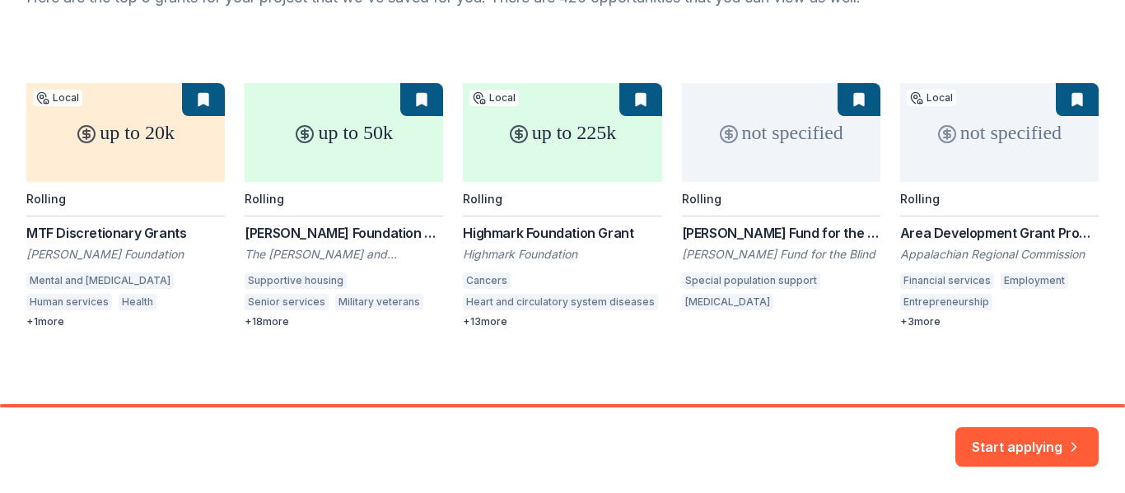
click at [404, 302] on div "up to 20k Local Rolling MTF Discretionary Grants Moses Taylor Foundation Mental…" at bounding box center [562, 205] width 1073 height 245
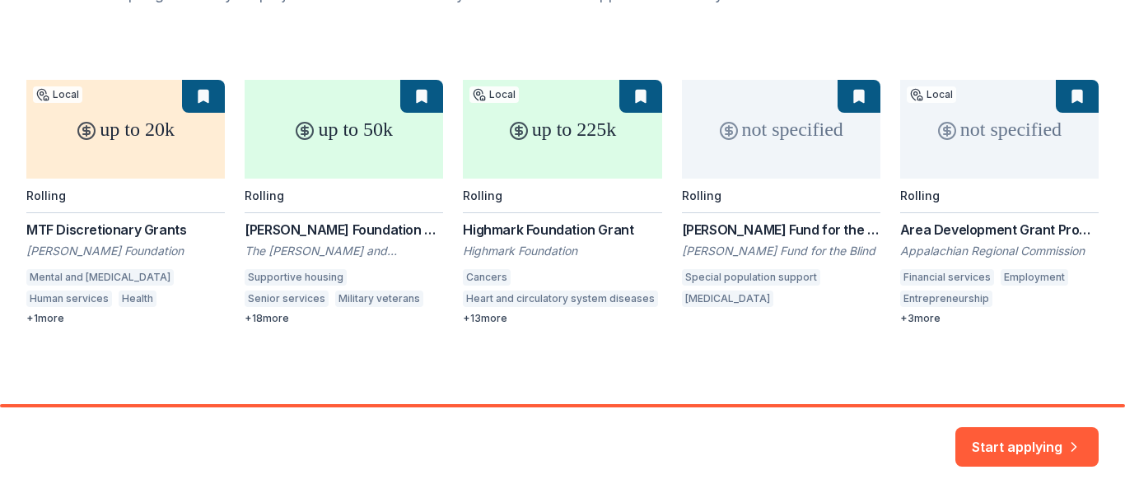
click at [205, 101] on div "up to 20k Local Rolling MTF Discretionary Grants Moses Taylor Foundation Mental…" at bounding box center [562, 202] width 1073 height 245
click at [1033, 445] on button "Start applying" at bounding box center [1027, 440] width 143 height 40
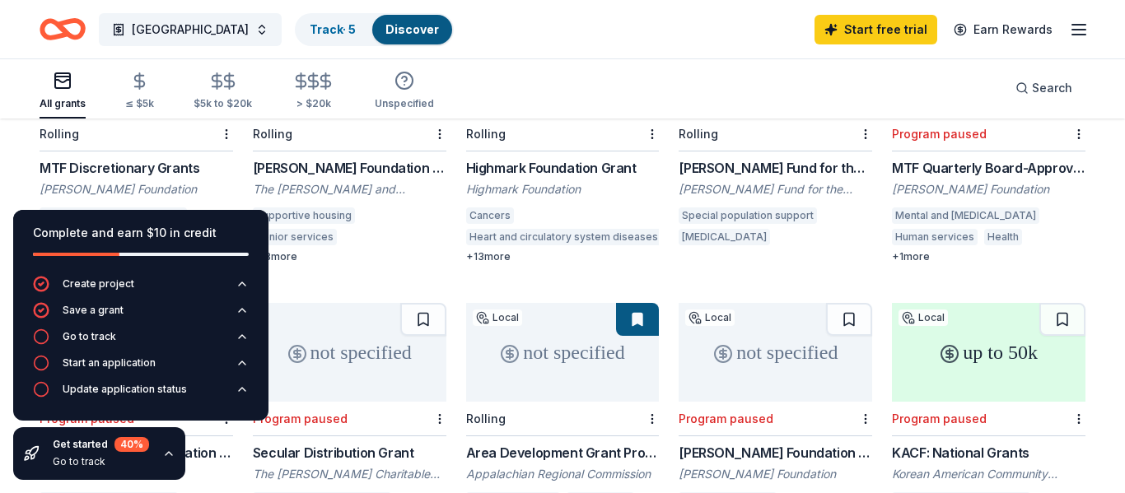
scroll to position [281, 0]
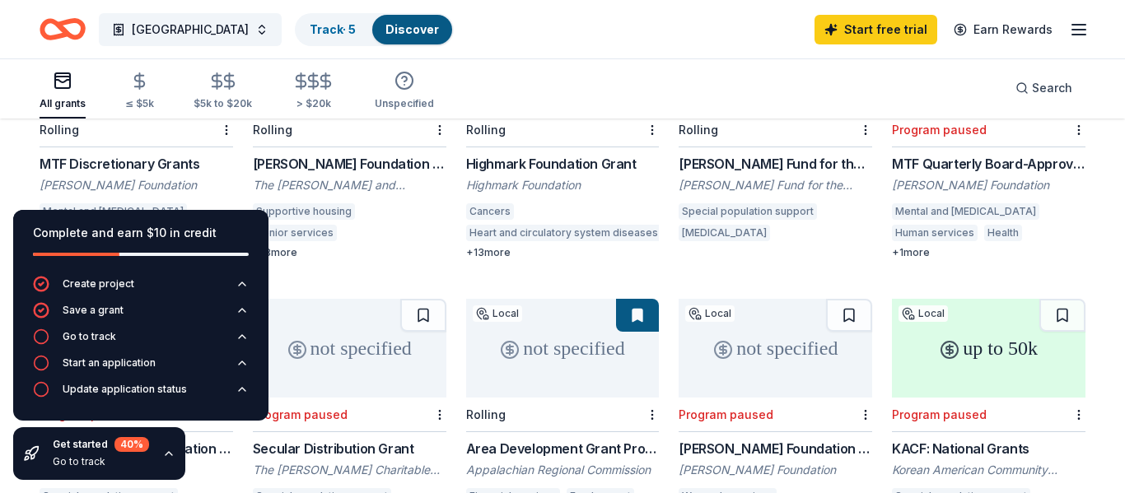
click at [154, 154] on div "MTF Discretionary Grants" at bounding box center [137, 164] width 194 height 20
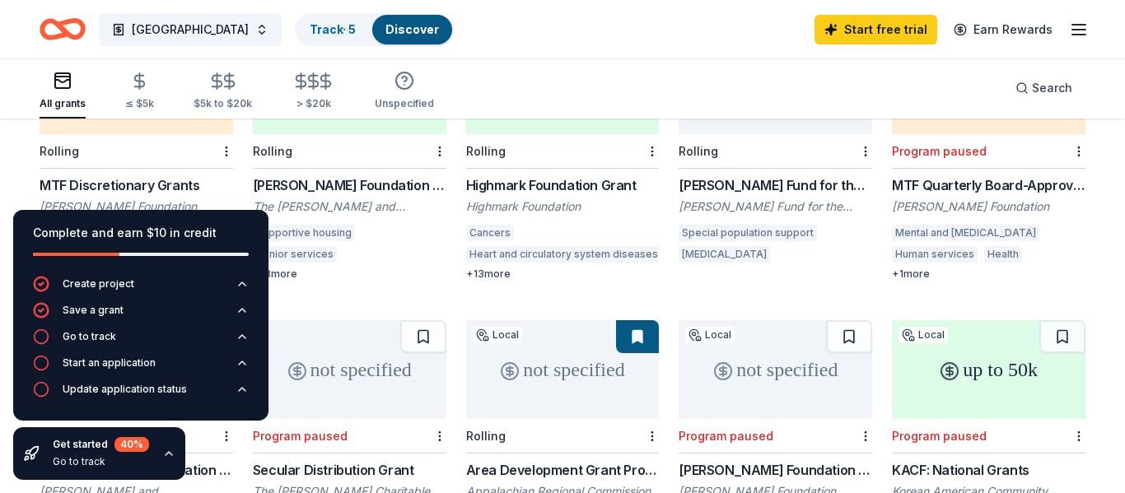
scroll to position [260, 0]
click at [501, 267] on div "+ 13 more" at bounding box center [563, 273] width 194 height 13
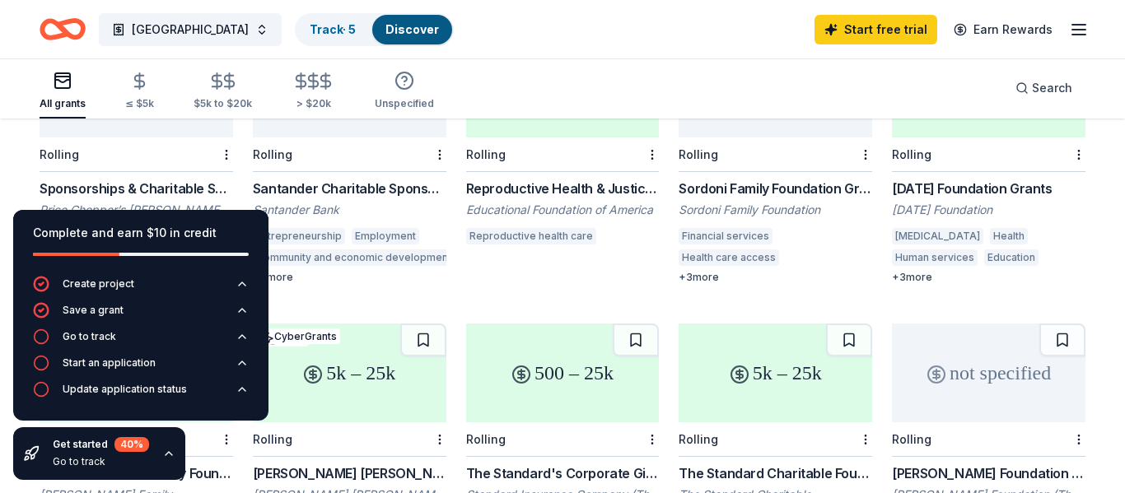
scroll to position [825, 0]
click at [964, 180] on div "Karma Foundation Grants" at bounding box center [989, 190] width 194 height 20
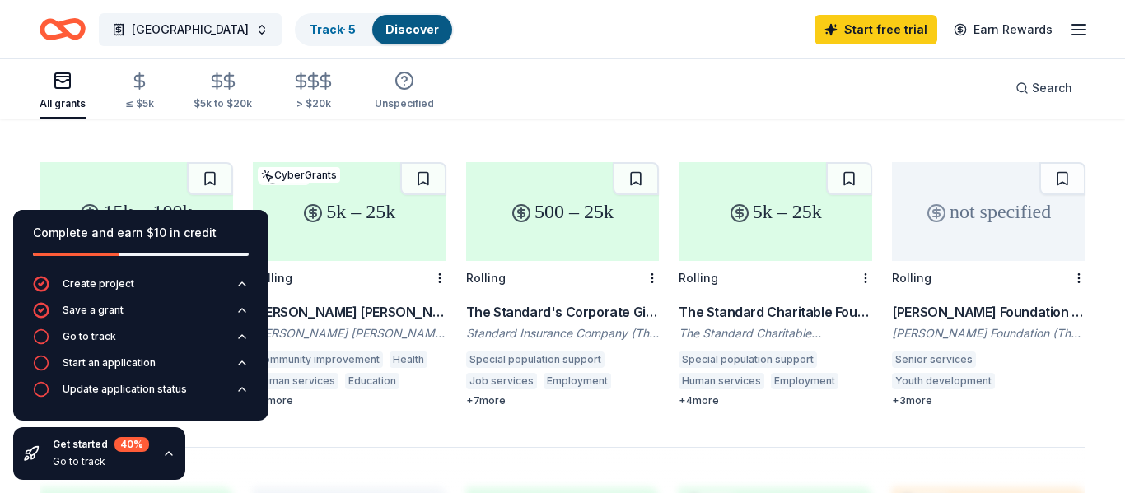
scroll to position [992, 0]
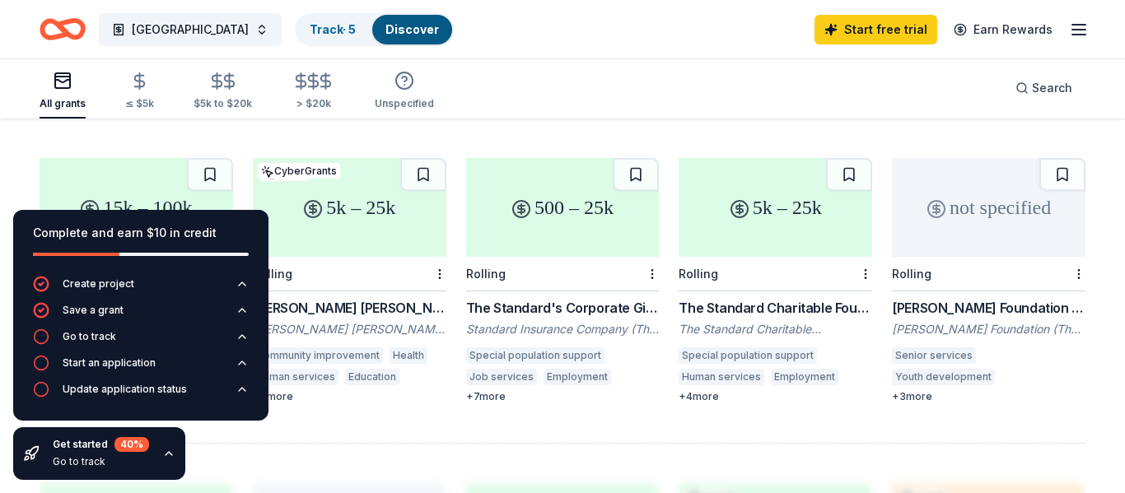
click at [727, 298] on div "The Standard Charitable Foundation Grant" at bounding box center [776, 308] width 194 height 20
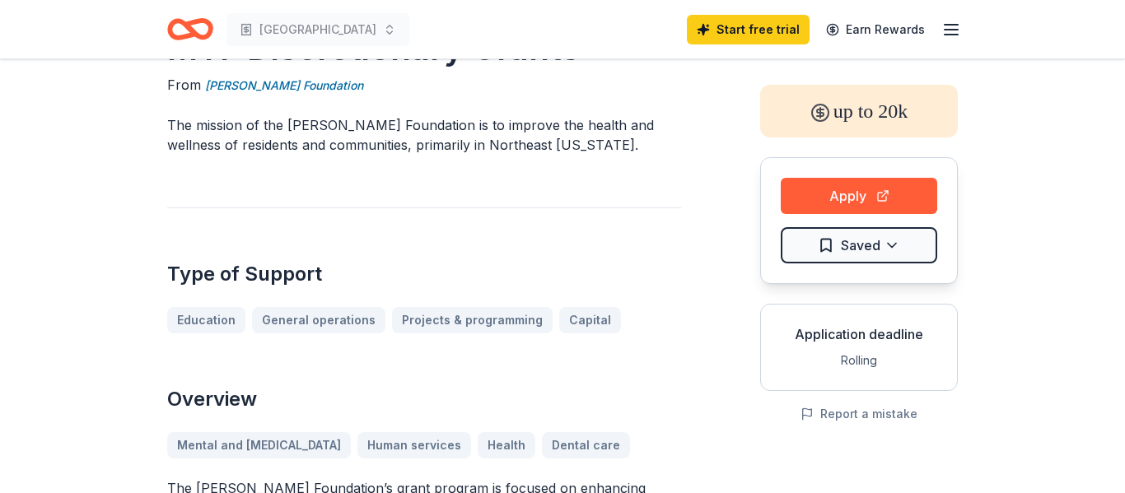
scroll to position [65, 0]
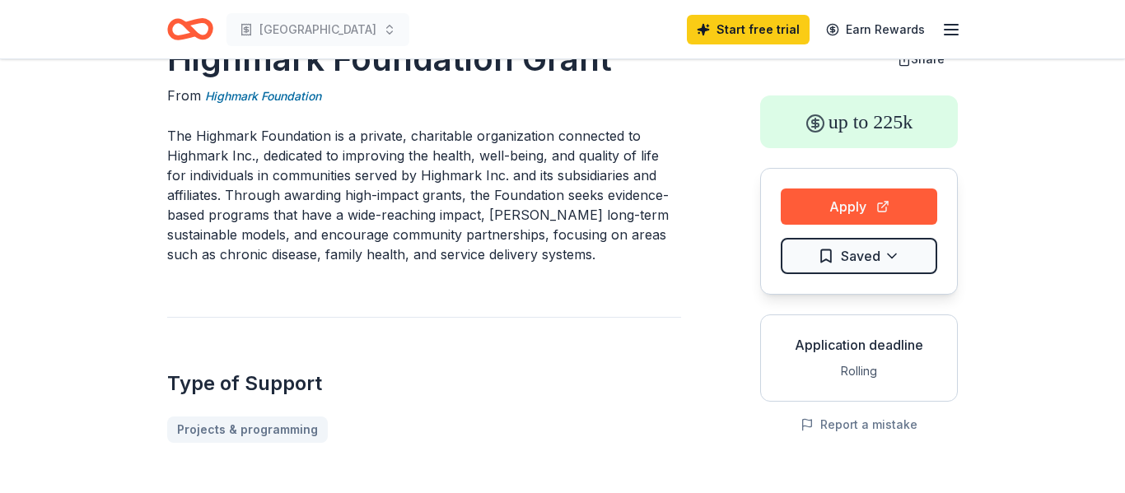
scroll to position [59, 0]
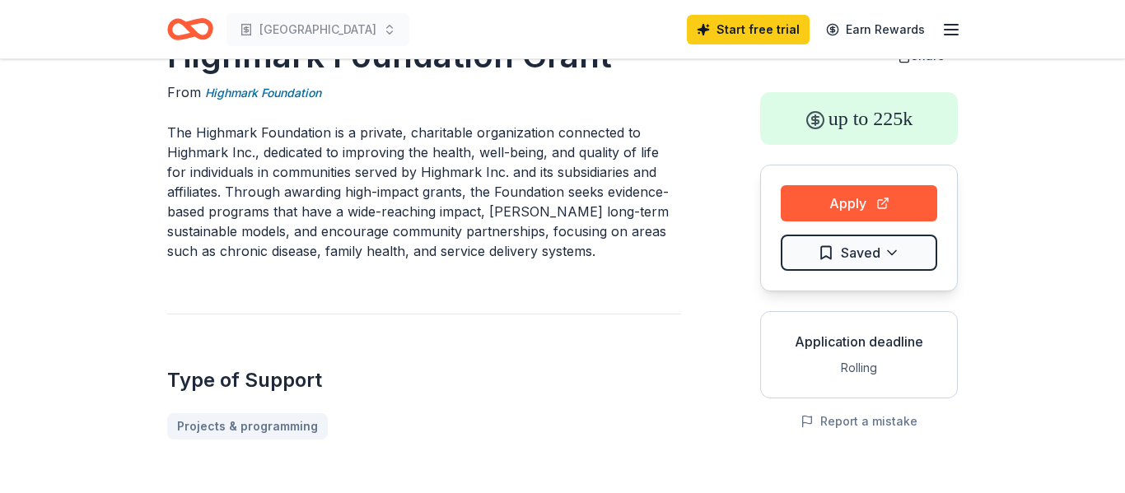
click at [338, 257] on p "The Highmark Foundation is a private, charitable organization connected to High…" at bounding box center [424, 192] width 514 height 138
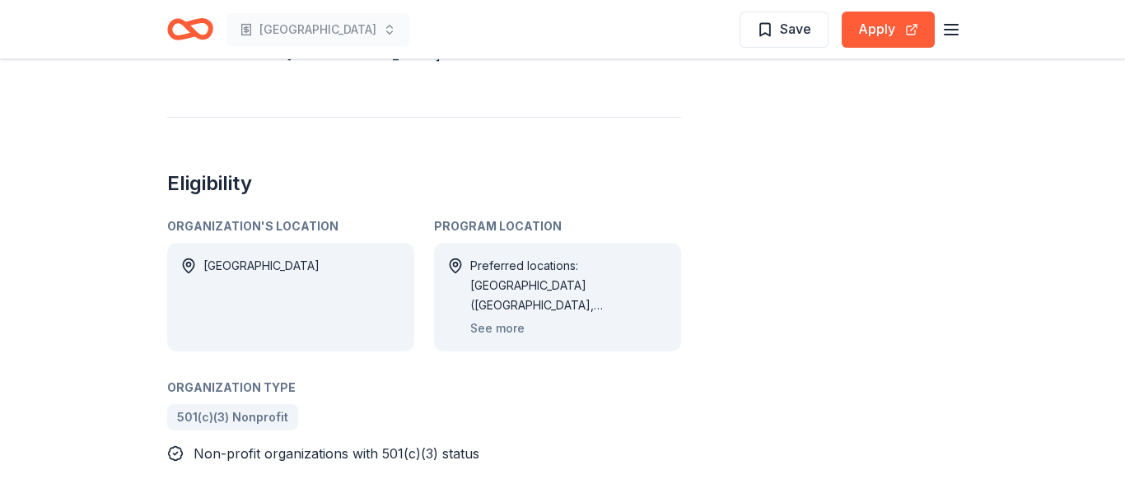
scroll to position [686, 0]
click at [496, 318] on button "See more" at bounding box center [497, 328] width 54 height 20
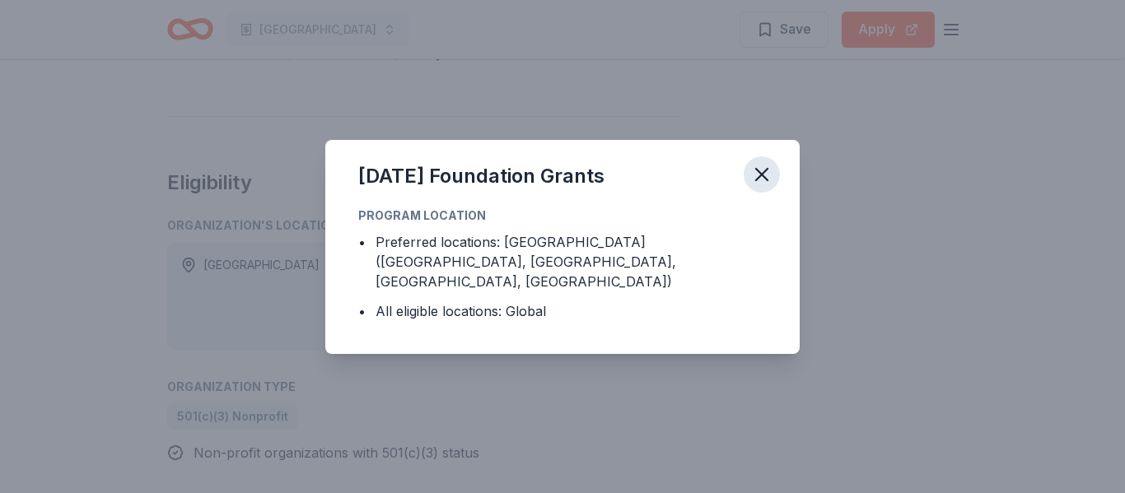
click at [755, 186] on icon "button" at bounding box center [761, 174] width 23 height 23
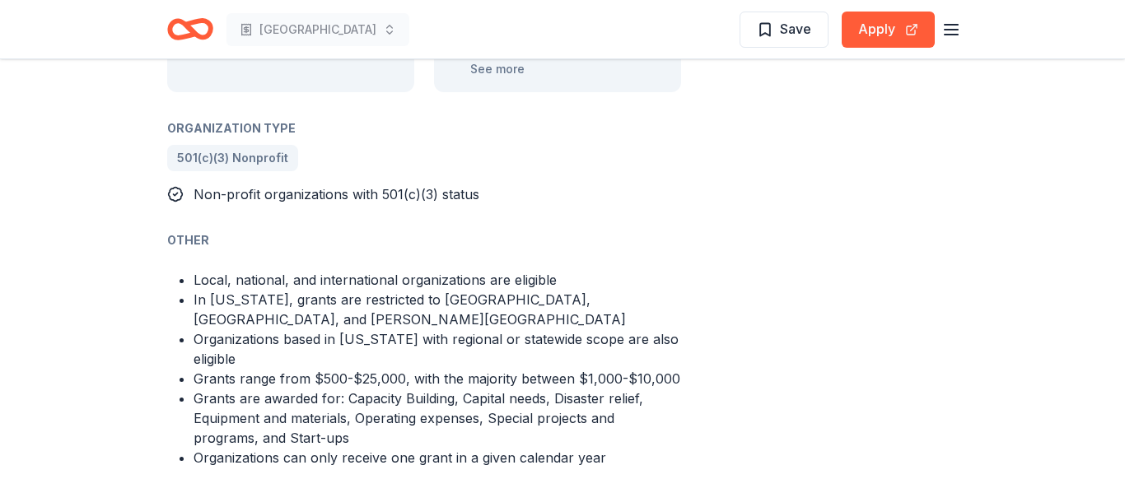
scroll to position [947, 0]
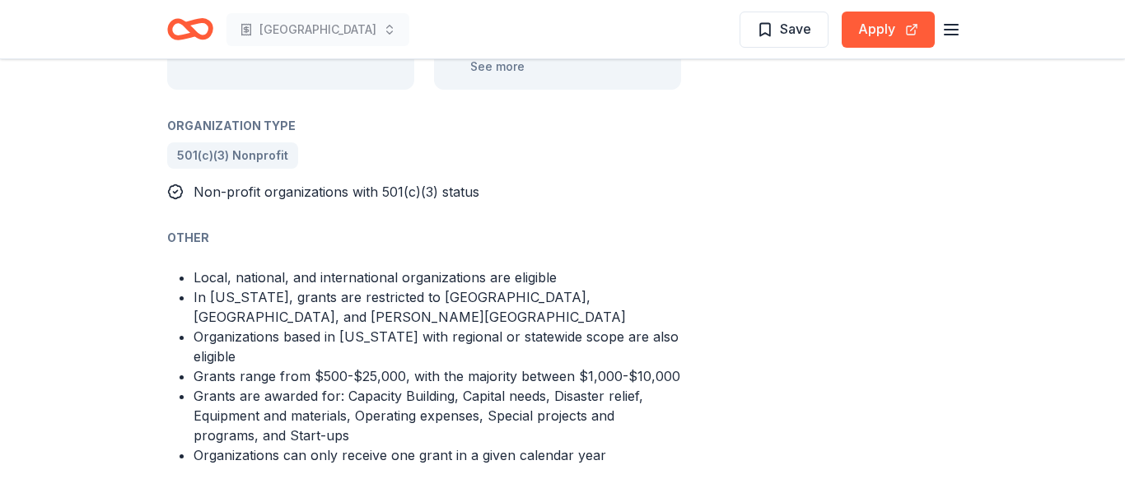
click at [662, 367] on li "Grants range from $500-$25,000, with the majority between $1,000-$10,000" at bounding box center [438, 377] width 488 height 20
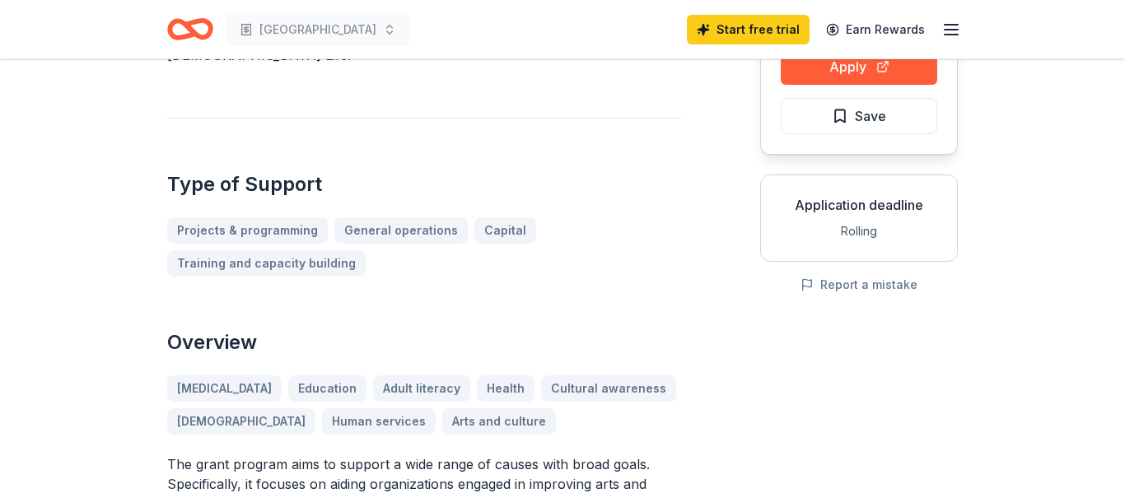
scroll to position [14, 0]
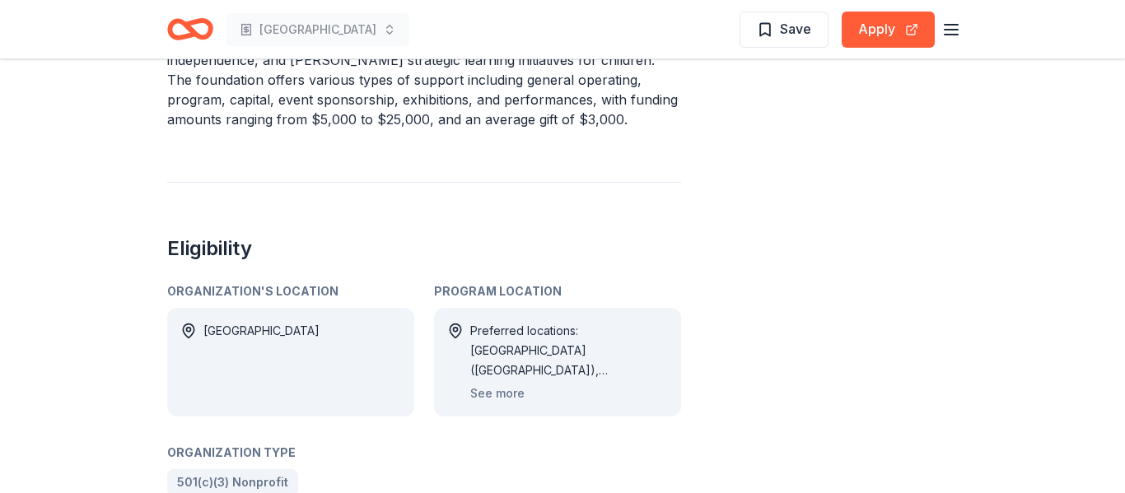
scroll to position [724, 0]
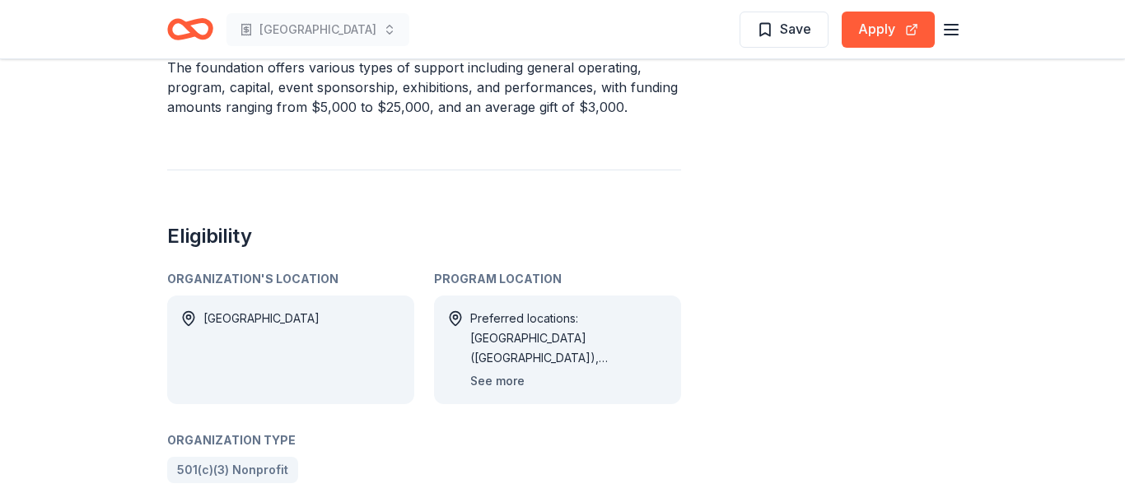
click at [484, 377] on button "See more" at bounding box center [497, 382] width 54 height 20
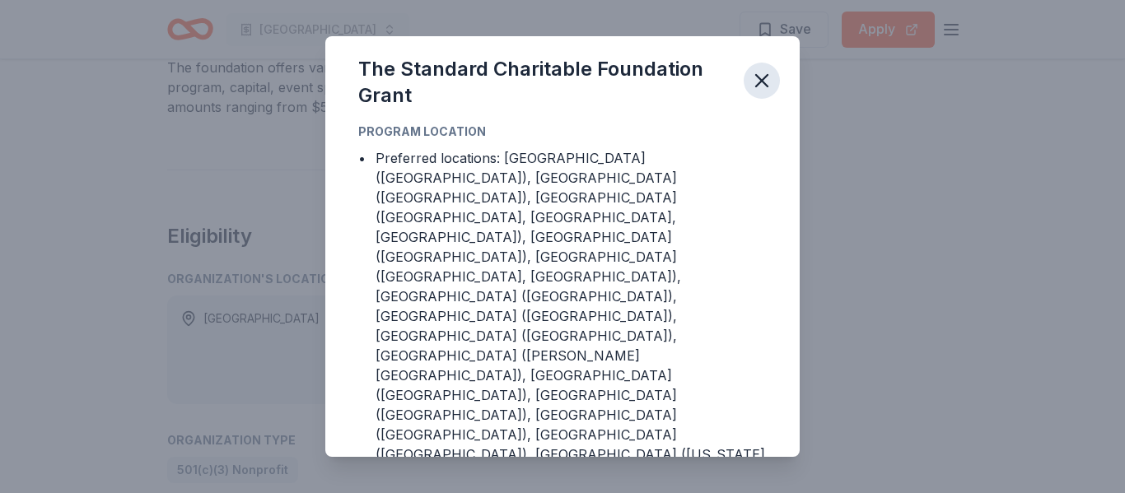
click at [770, 78] on icon "button" at bounding box center [761, 80] width 23 height 23
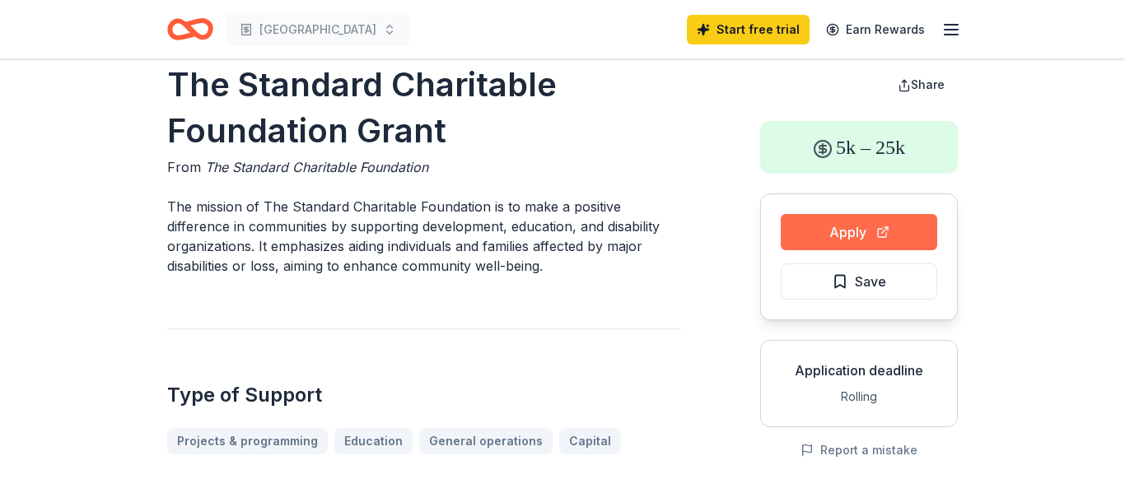
scroll to position [0, 0]
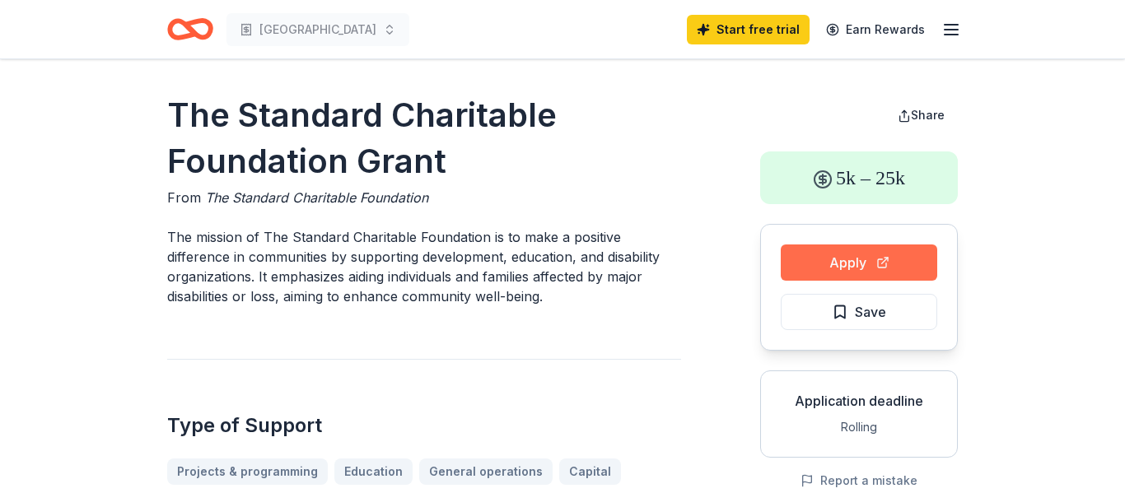
click at [872, 255] on button "Apply" at bounding box center [859, 263] width 157 height 36
